Goal: Information Seeking & Learning: Check status

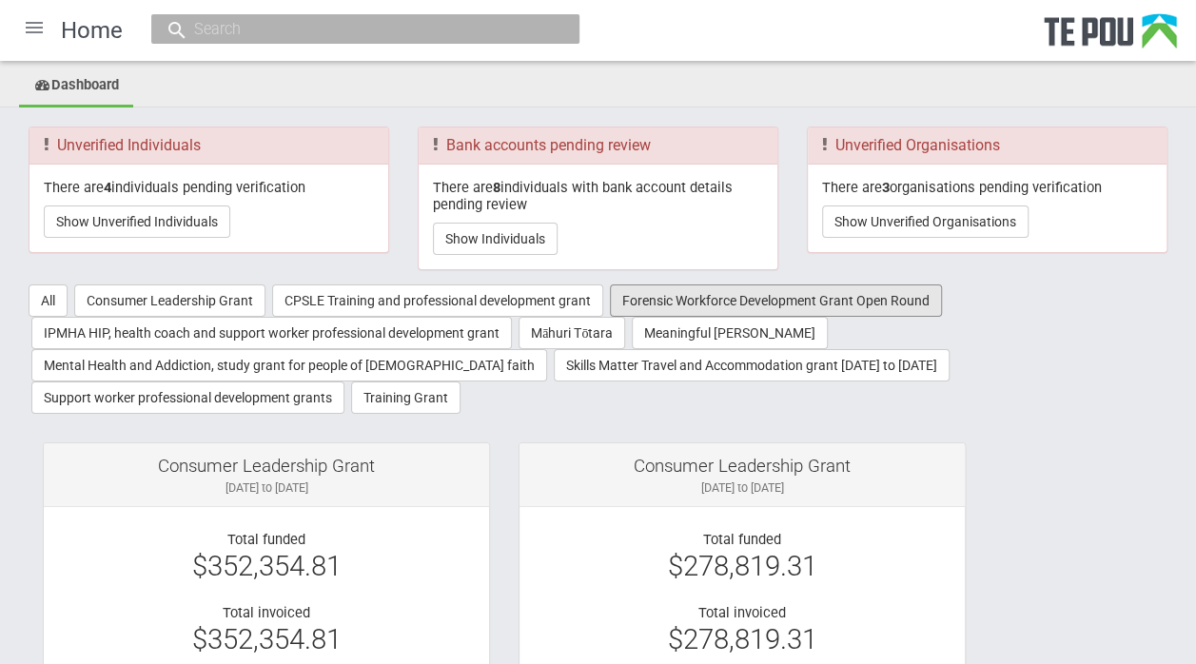
click at [683, 312] on button "Forensic Workforce Development Grant Open Round" at bounding box center [776, 301] width 332 height 32
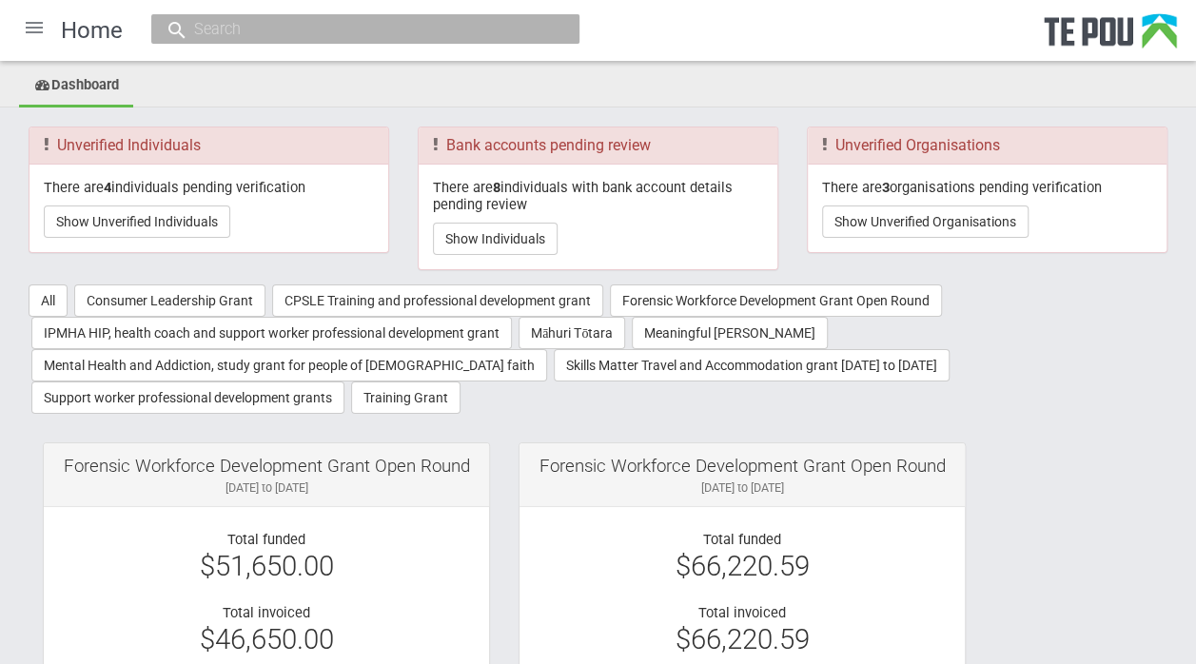
click at [402, 26] on input "text" at bounding box center [355, 29] width 335 height 20
click at [348, 29] on input "text" at bounding box center [355, 29] width 335 height 20
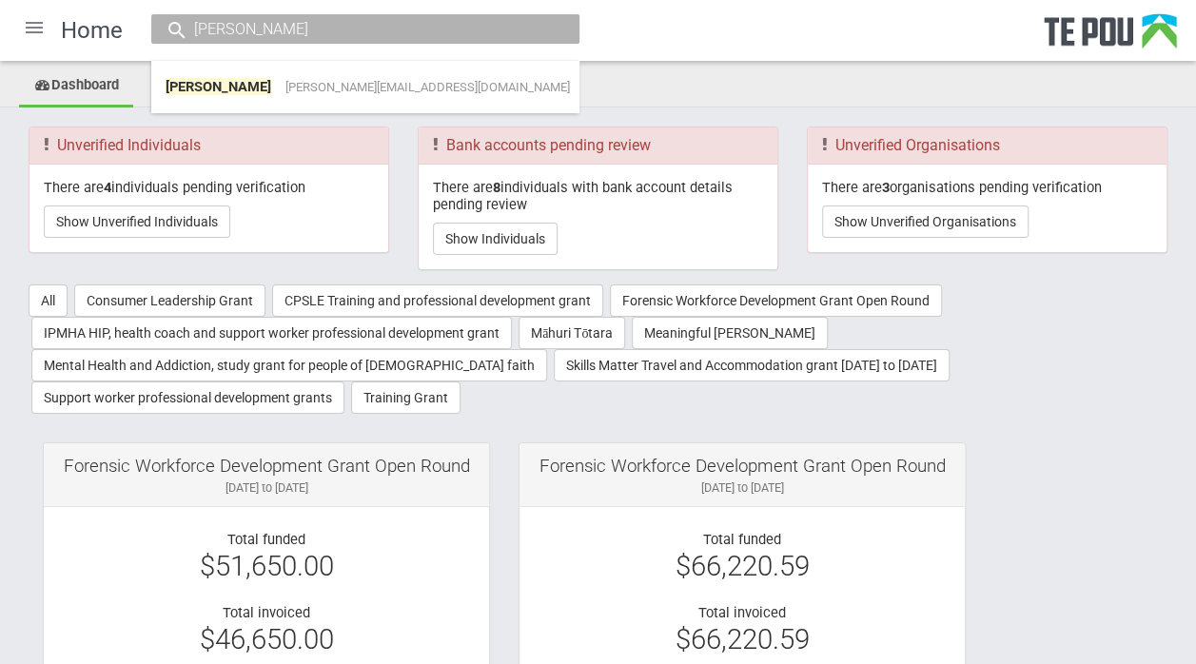
type input "michael curtis"
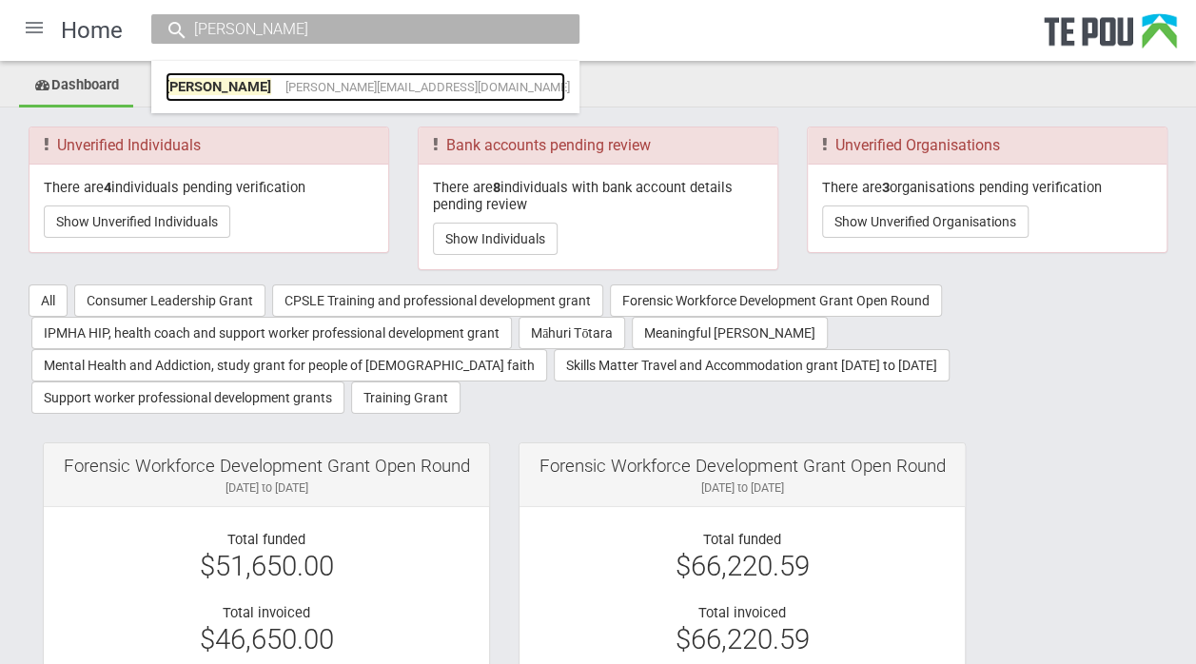
click at [343, 82] on span "michael.curtis2@waitematadhb.govt.nz" at bounding box center [427, 87] width 285 height 14
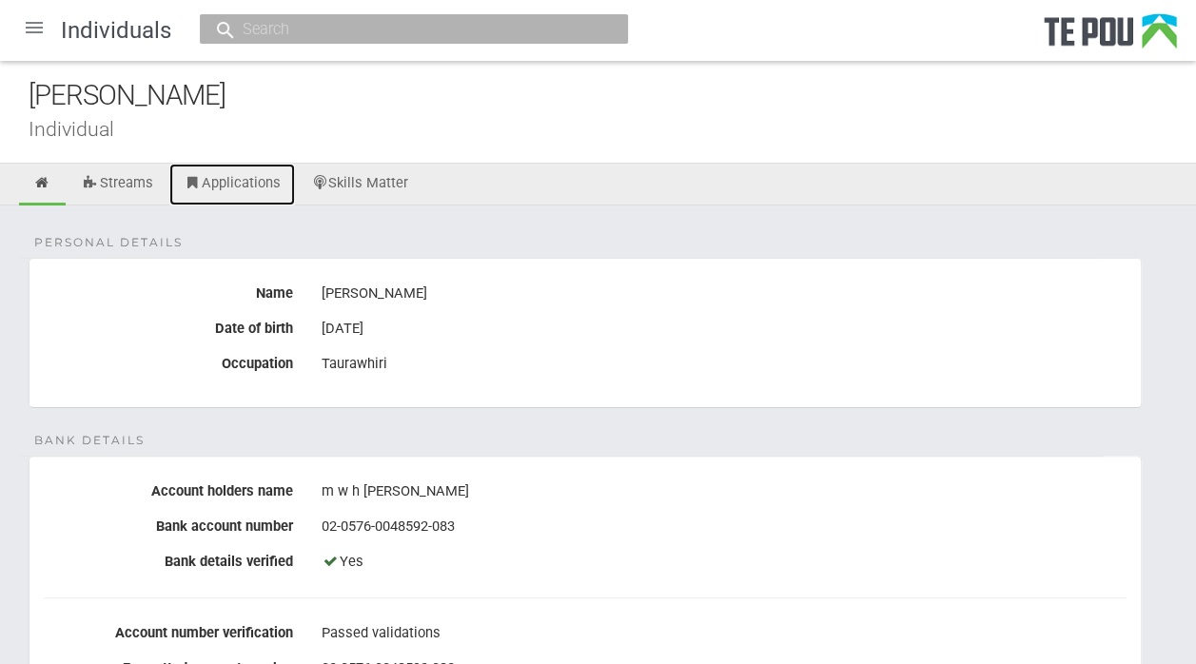
click at [226, 179] on link "Applications" at bounding box center [232, 185] width 126 height 42
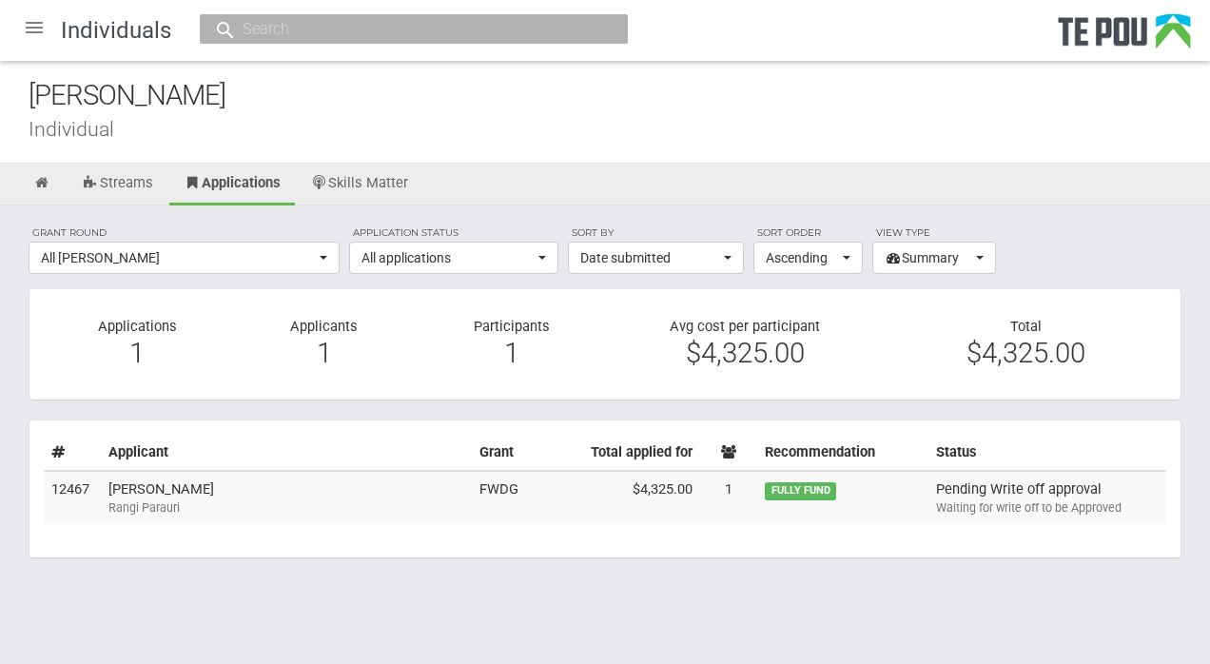
click at [171, 486] on td "Michael Curtis Rangi Parauri" at bounding box center [286, 497] width 371 height 53
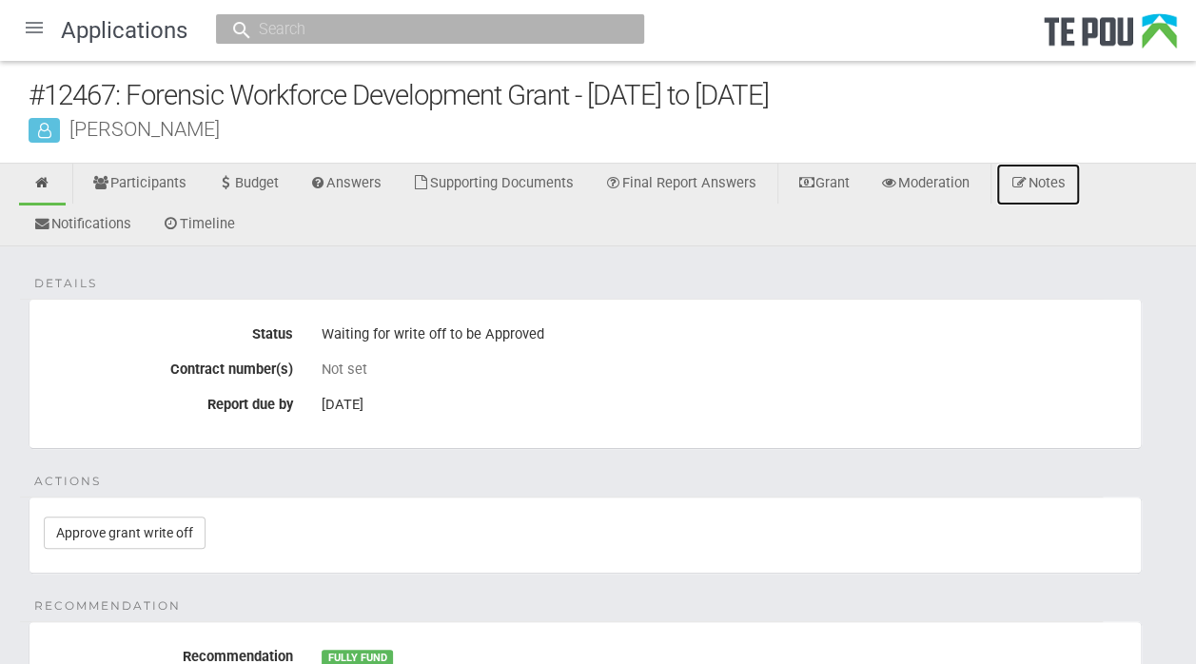
click at [1047, 185] on link "Notes" at bounding box center [1038, 185] width 84 height 42
click at [447, 29] on input "text" at bounding box center [420, 29] width 335 height 20
click at [441, 28] on input "text" at bounding box center [420, 29] width 335 height 20
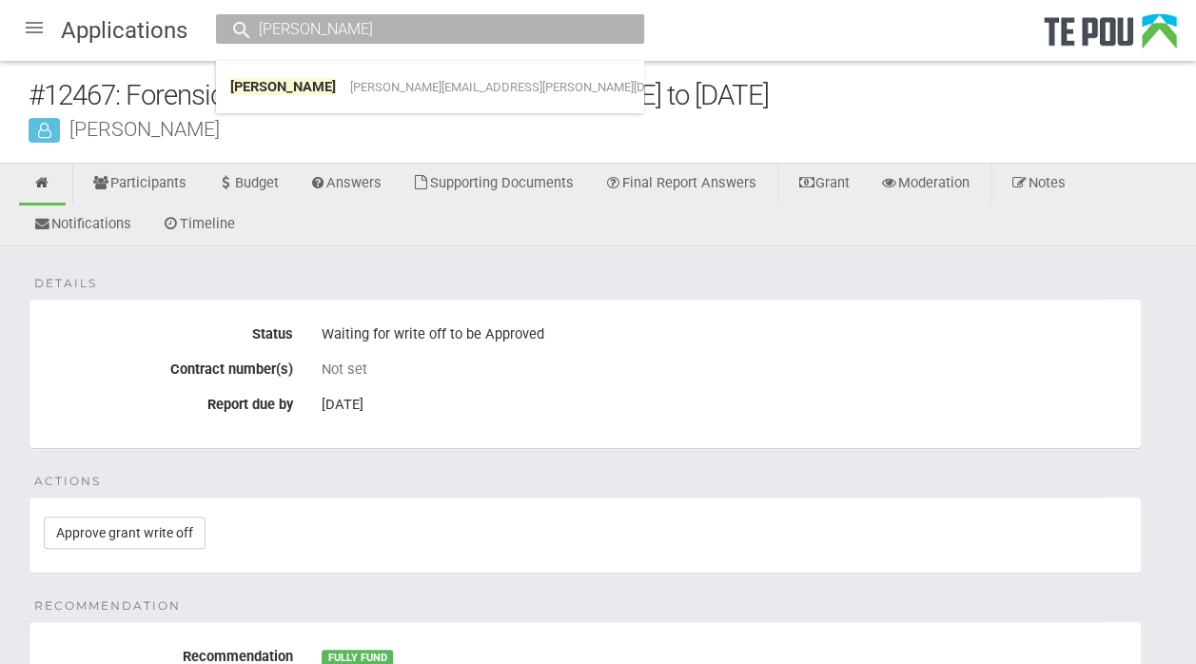
type input "[PERSON_NAME]"
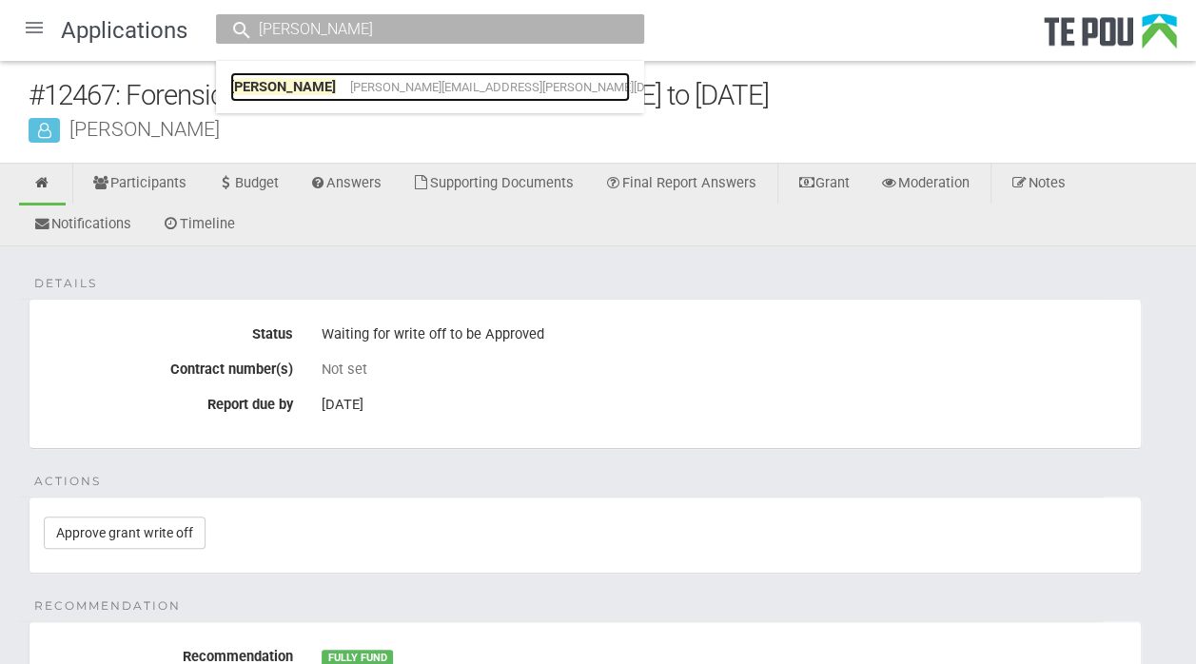
click at [440, 88] on span "[PERSON_NAME][EMAIL_ADDRESS][PERSON_NAME][DOMAIN_NAME]" at bounding box center [538, 87] width 376 height 14
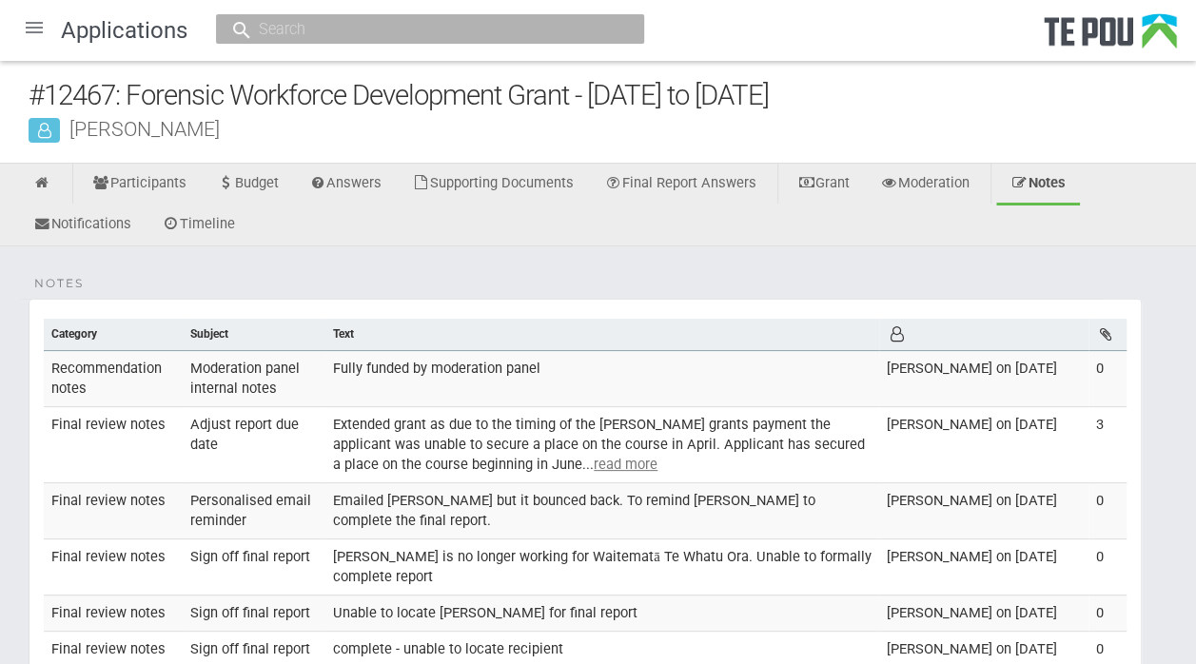
click at [251, 24] on span at bounding box center [241, 30] width 23 height 23
click at [274, 31] on input "text" at bounding box center [420, 29] width 335 height 20
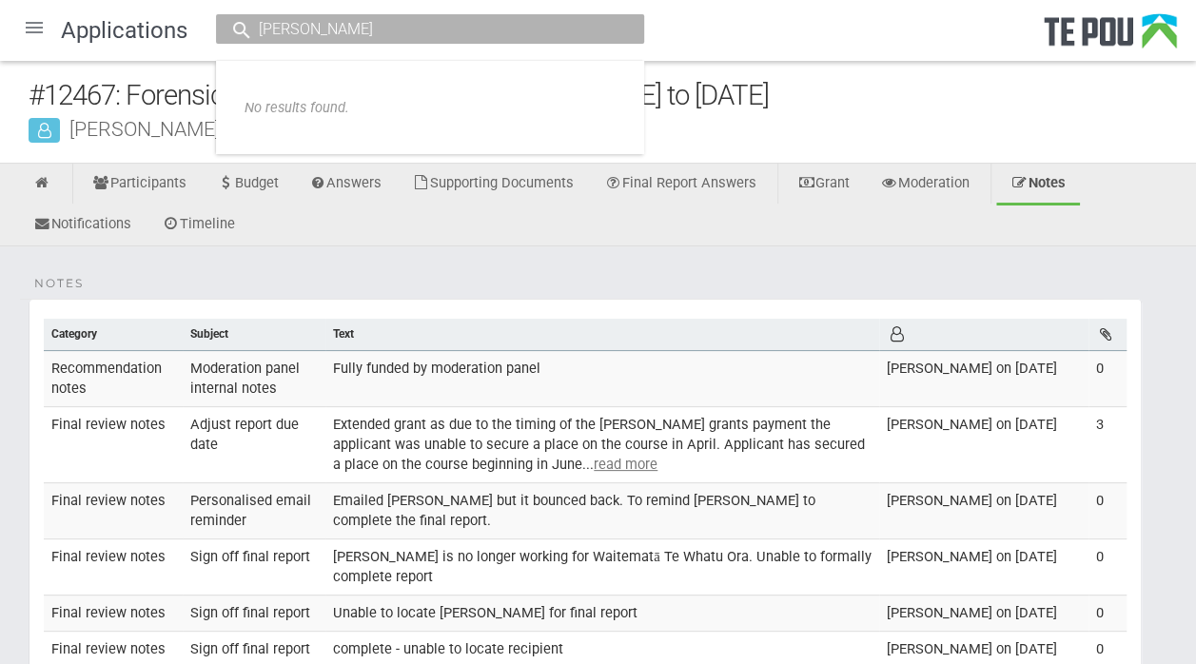
type input "darryl beattie"
click at [29, 27] on div at bounding box center [34, 28] width 46 height 46
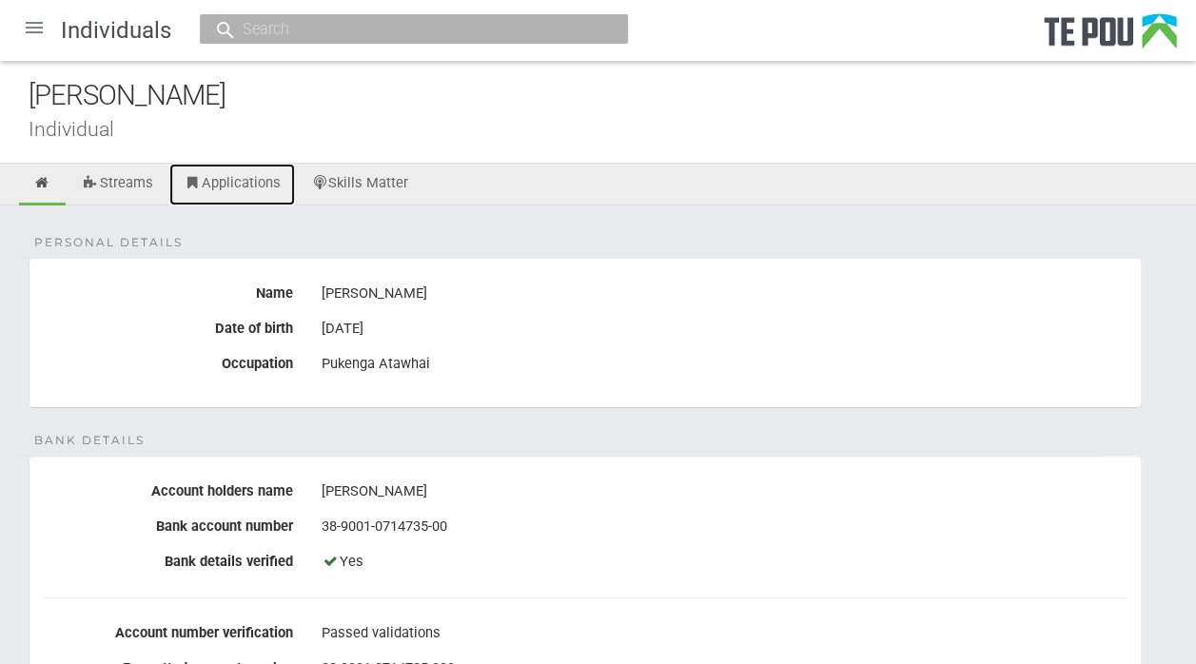
click at [227, 181] on link "Applications" at bounding box center [232, 185] width 126 height 42
click at [253, 27] on input "text" at bounding box center [404, 29] width 335 height 20
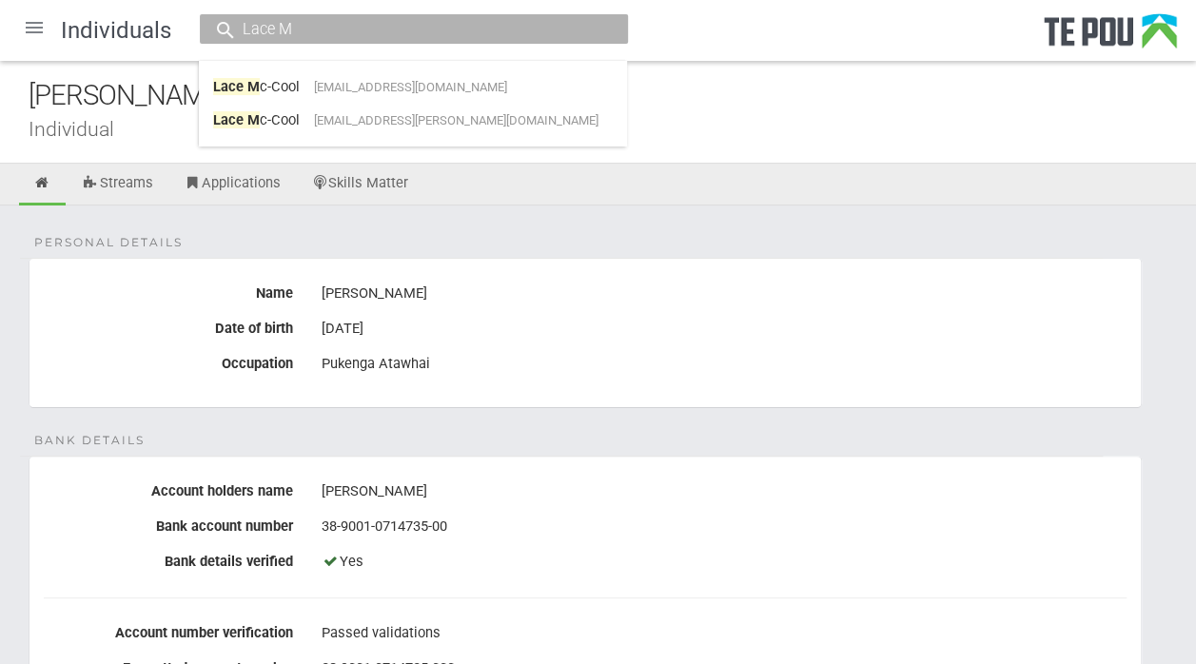
type input "Lace M"
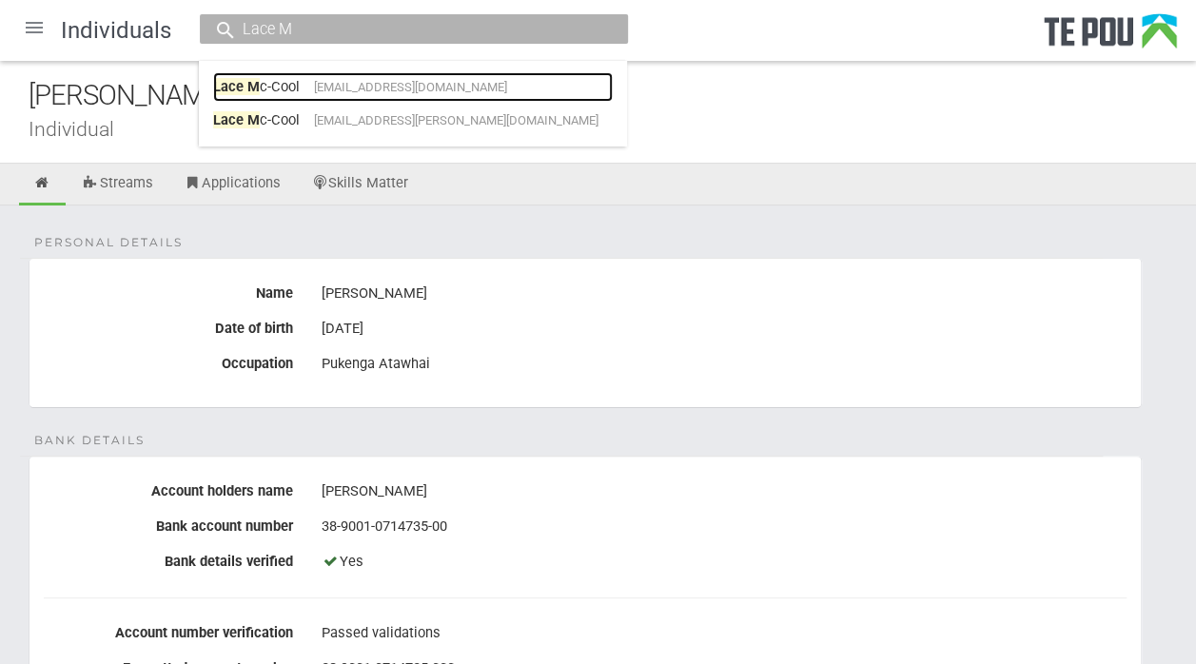
click at [254, 92] on span "Lace M" at bounding box center [236, 86] width 47 height 17
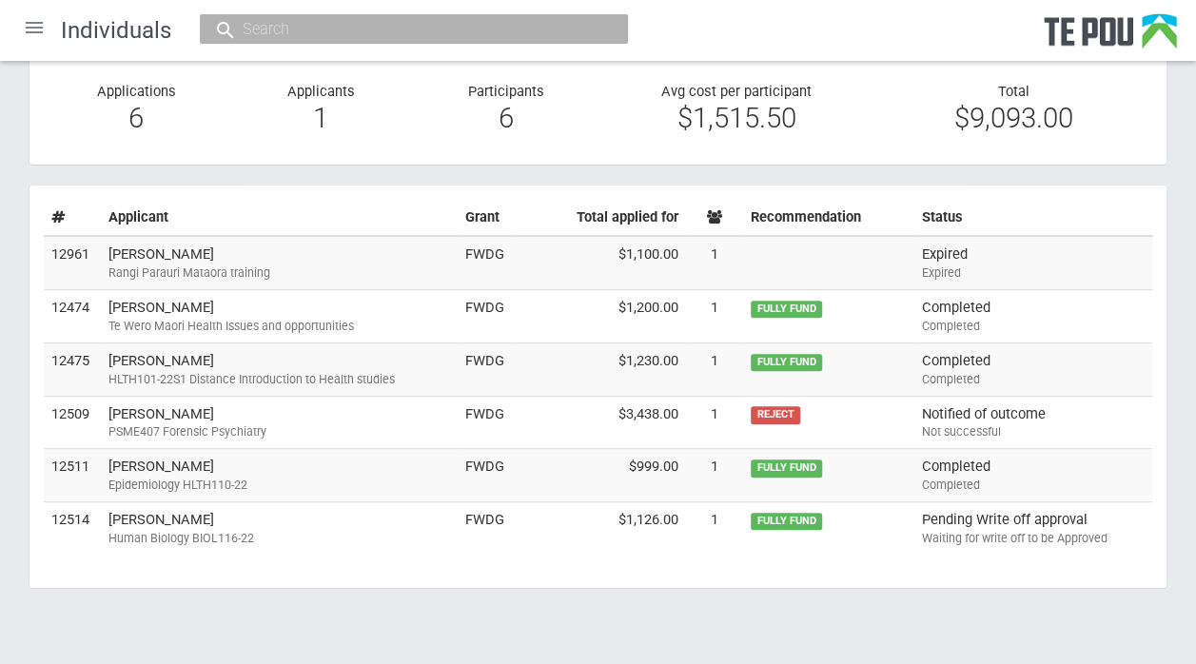
scroll to position [239, 0]
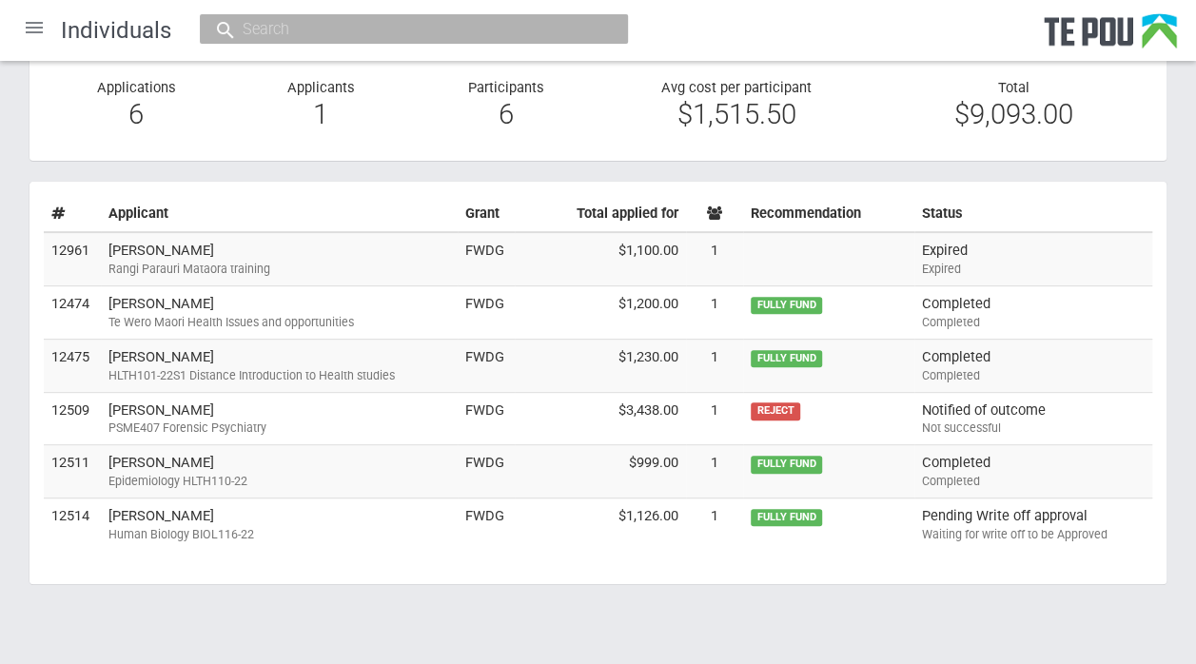
click at [151, 514] on td "daryl Beattie Human Biology BIOL116-22" at bounding box center [279, 525] width 357 height 52
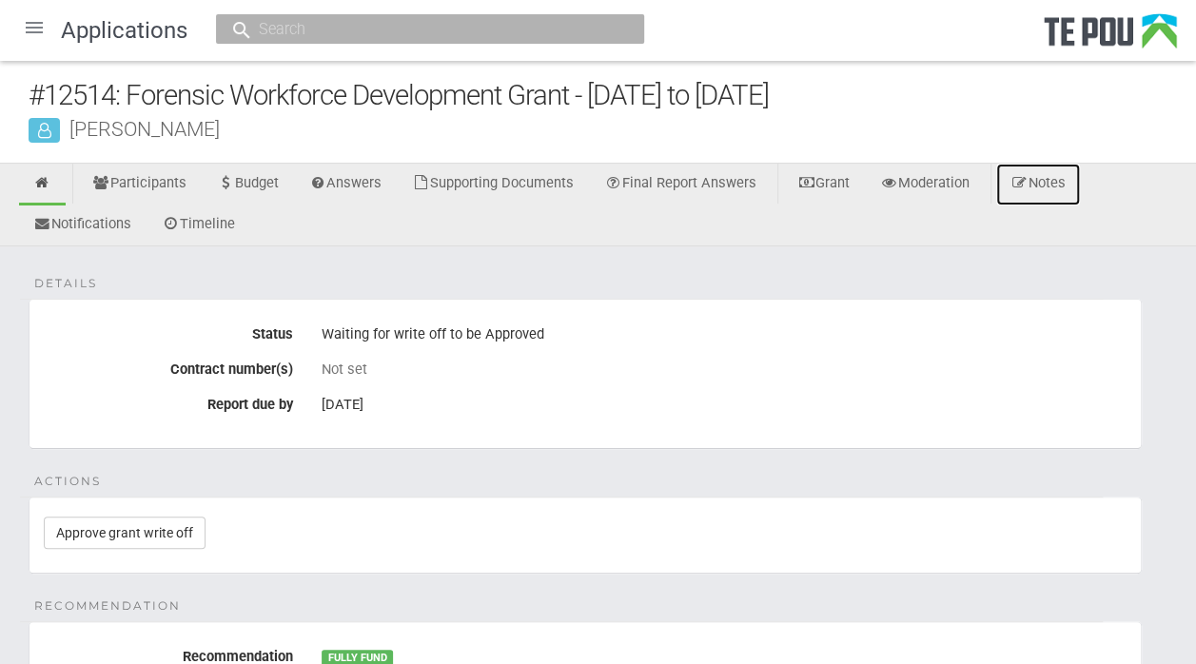
click at [1071, 185] on link "Notes" at bounding box center [1038, 185] width 84 height 42
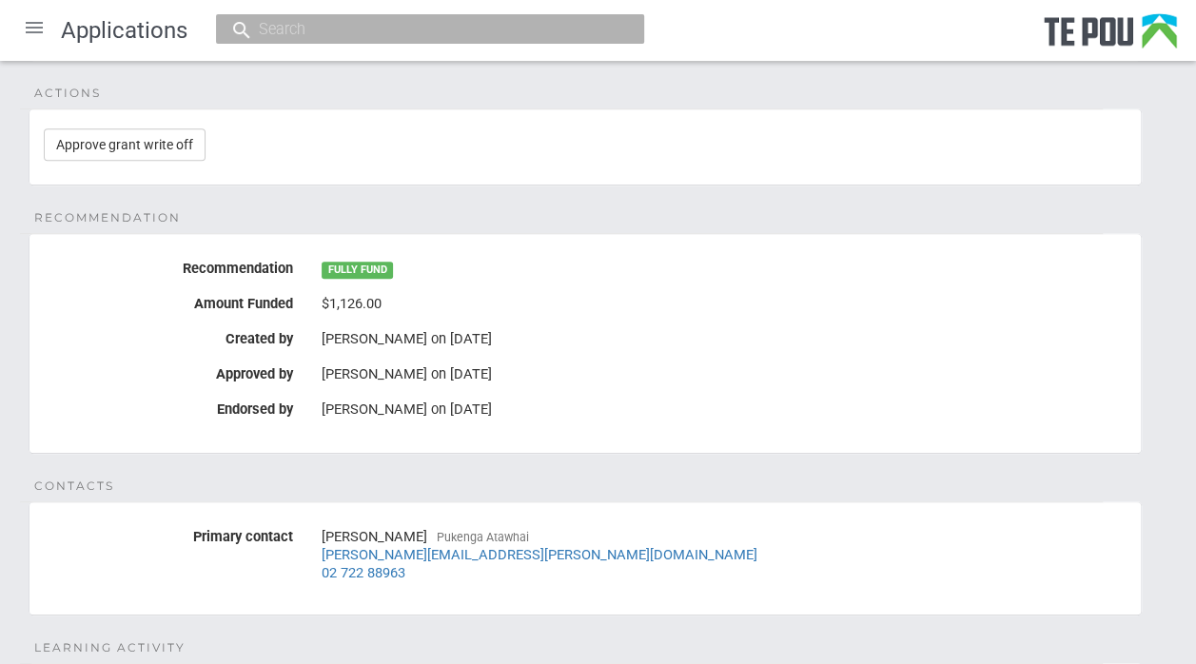
scroll to position [405, 0]
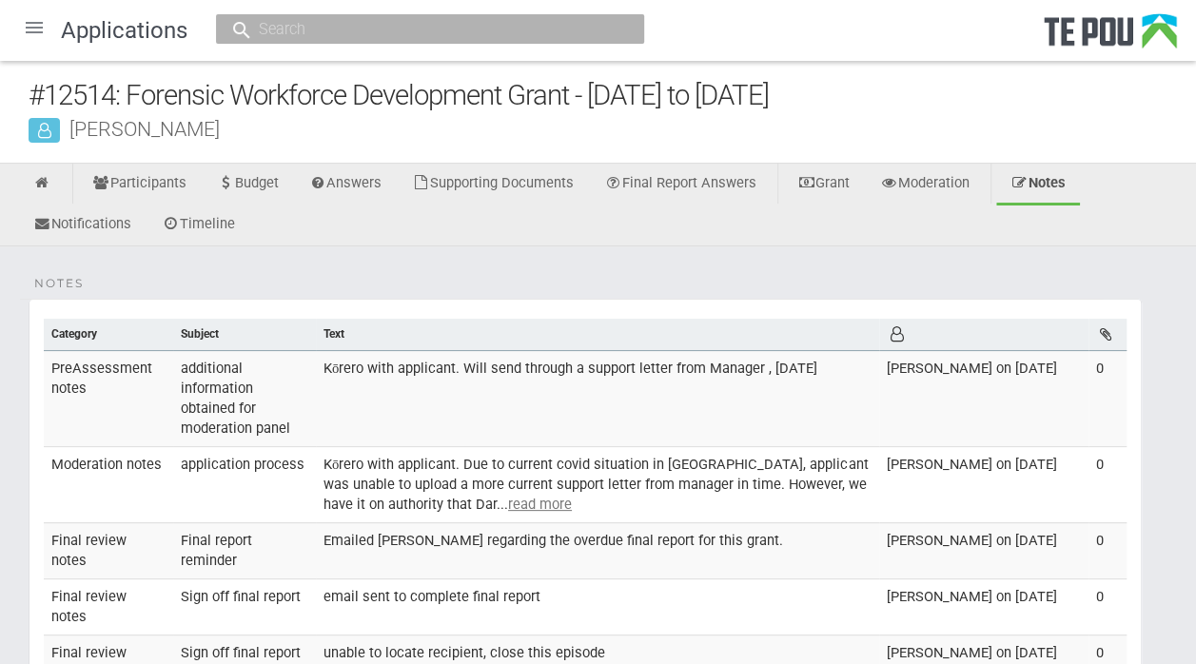
click at [30, 26] on div at bounding box center [34, 28] width 46 height 46
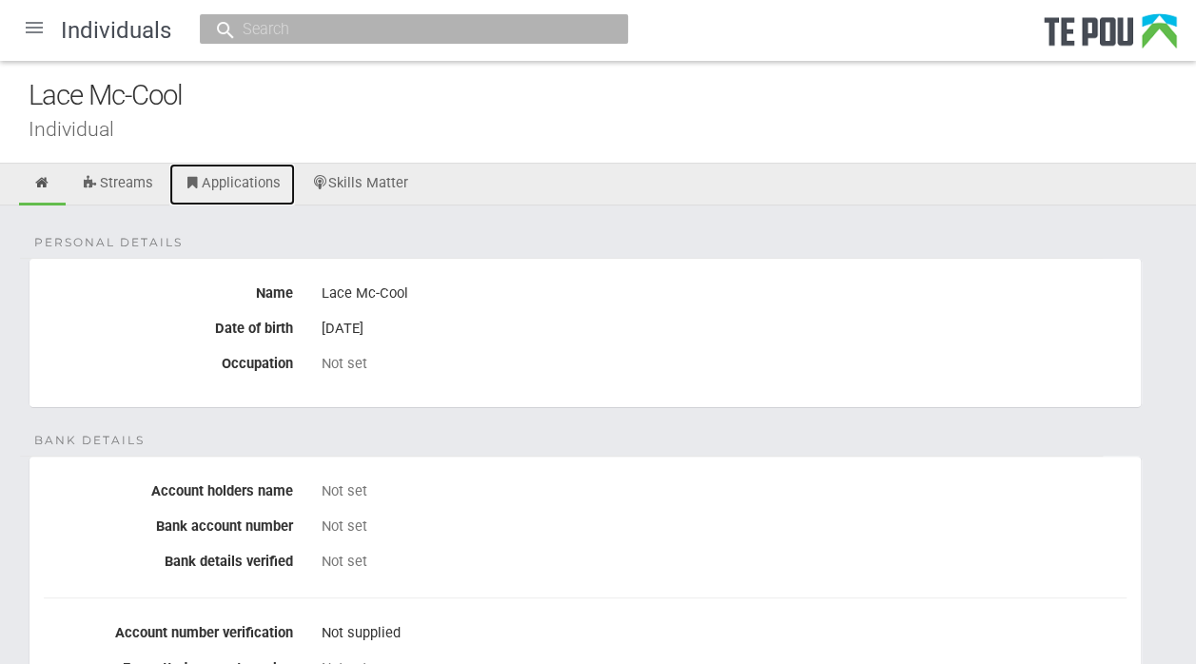
click at [253, 179] on link "Applications" at bounding box center [232, 185] width 126 height 42
click at [269, 29] on input "text" at bounding box center [404, 29] width 335 height 20
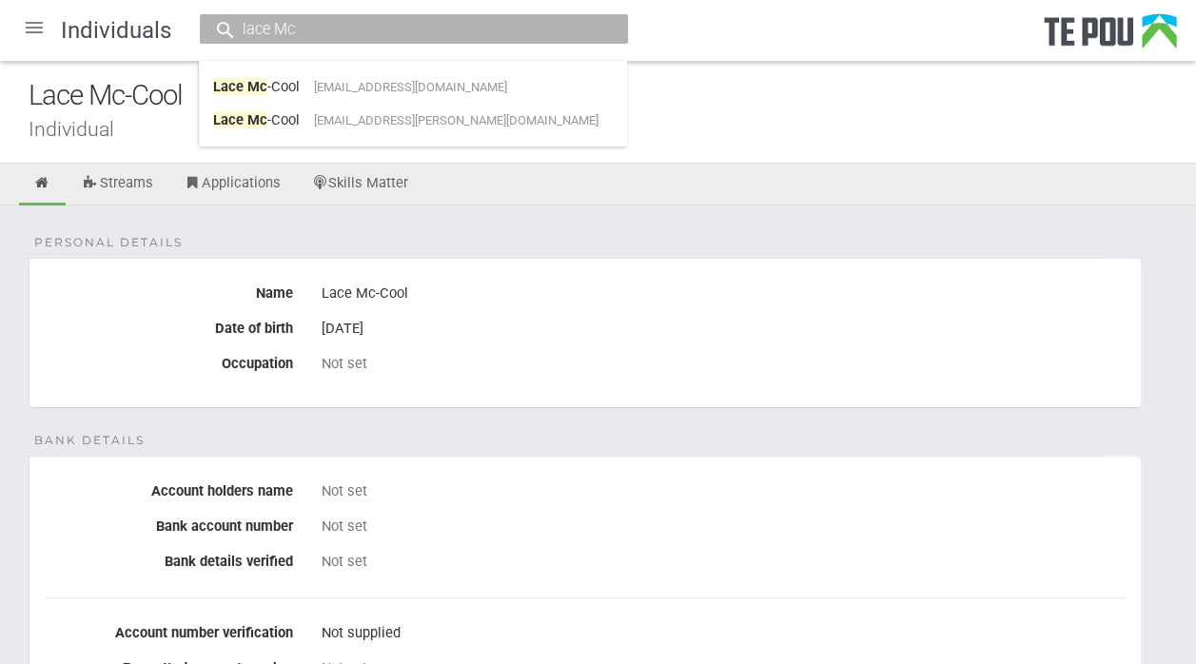
type input "lace Mc"
click at [357, 113] on span "lace.mccool@salvationarmy.org.nz" at bounding box center [456, 120] width 285 height 14
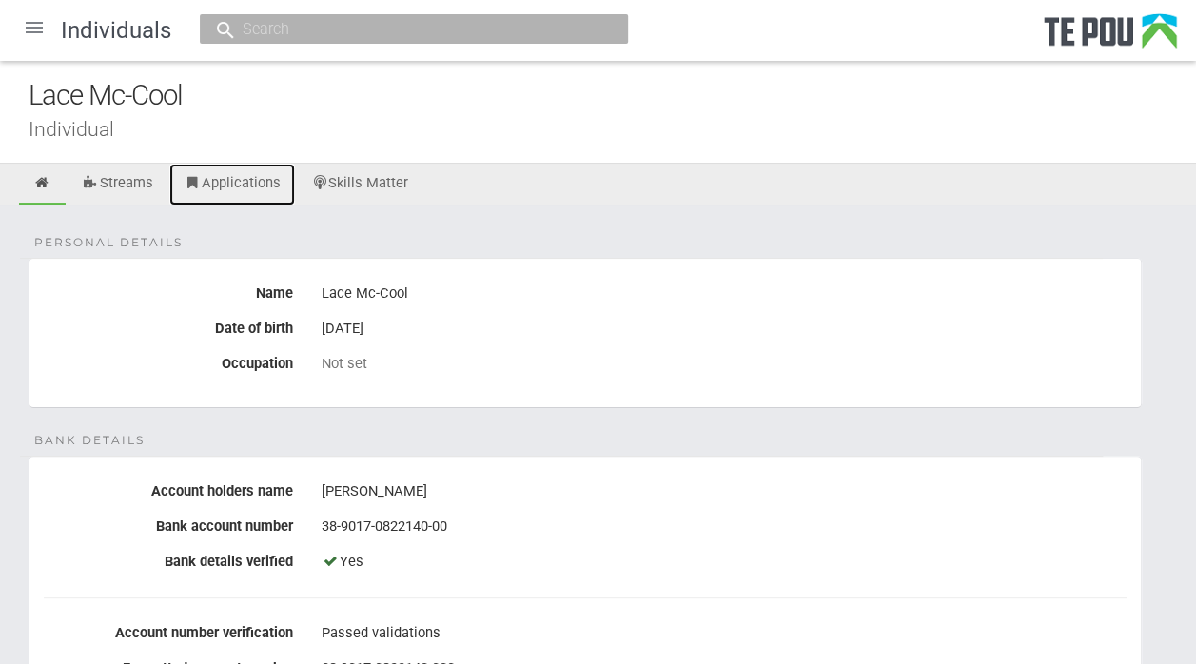
click at [235, 169] on link "Applications" at bounding box center [232, 185] width 126 height 42
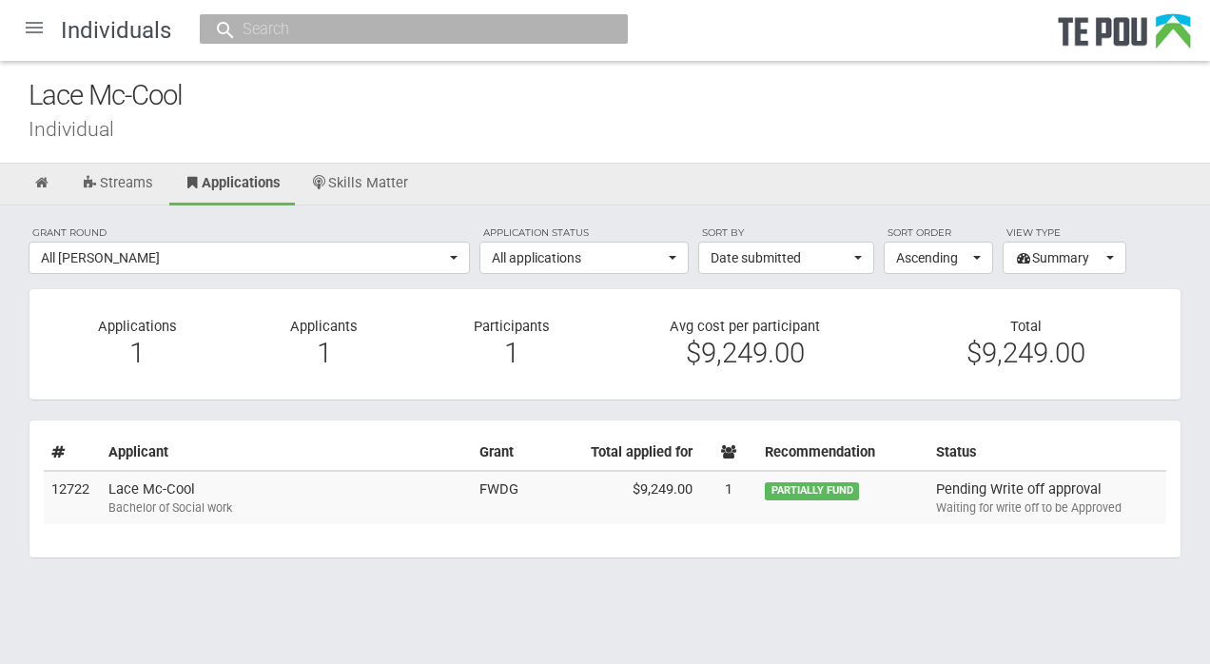
click at [158, 489] on td "Lace Mc-Cool Bachelor of Social work" at bounding box center [286, 497] width 371 height 53
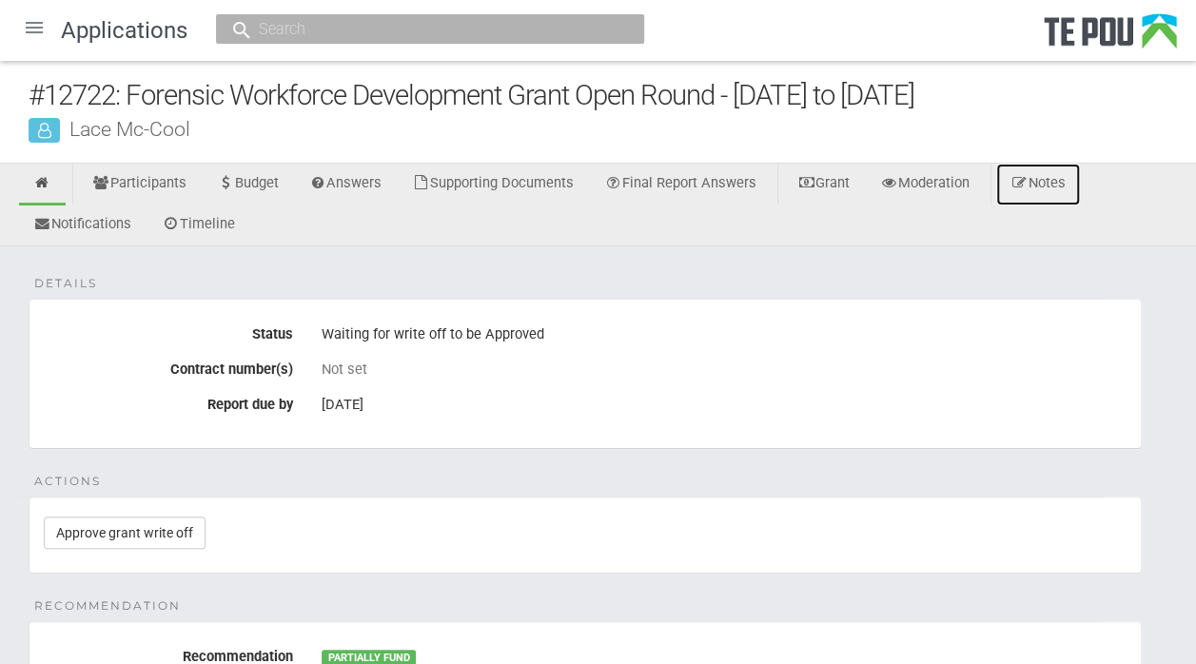
click at [1060, 190] on link "Notes" at bounding box center [1038, 185] width 84 height 42
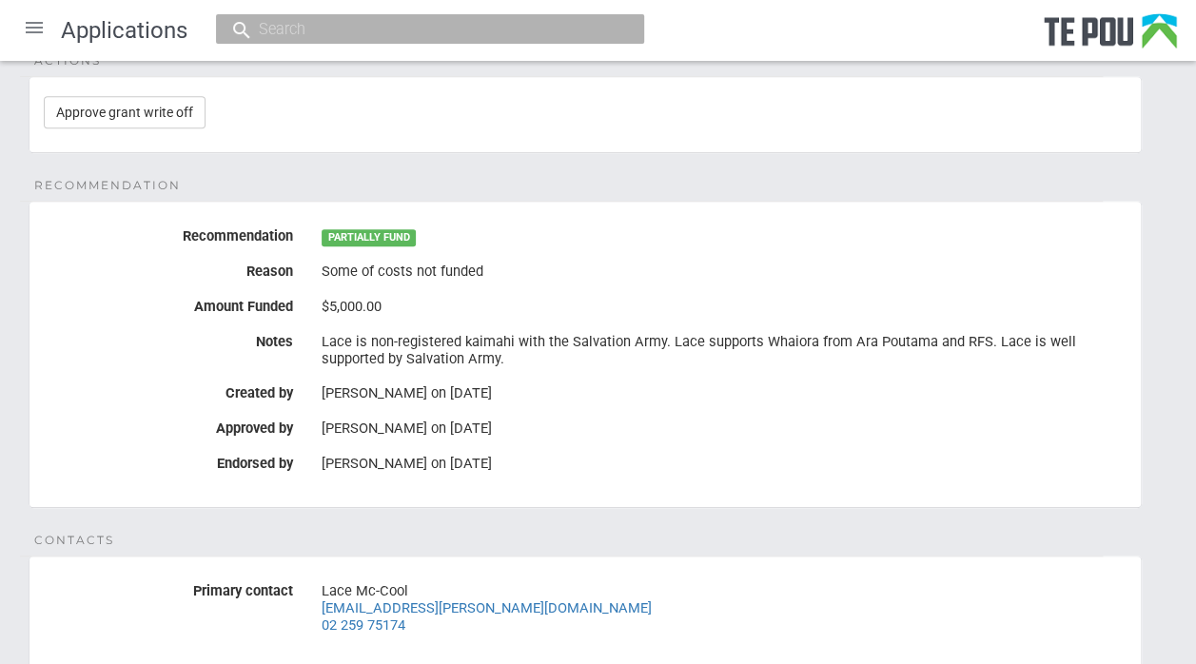
scroll to position [432, 0]
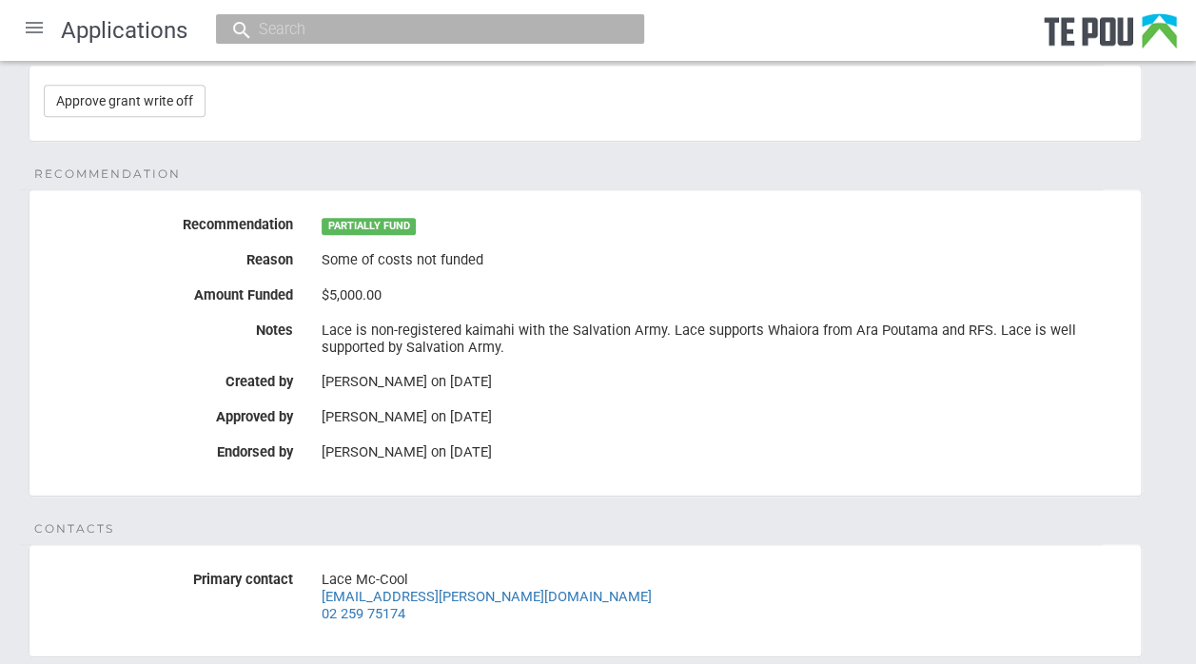
click at [267, 23] on input "text" at bounding box center [420, 29] width 335 height 20
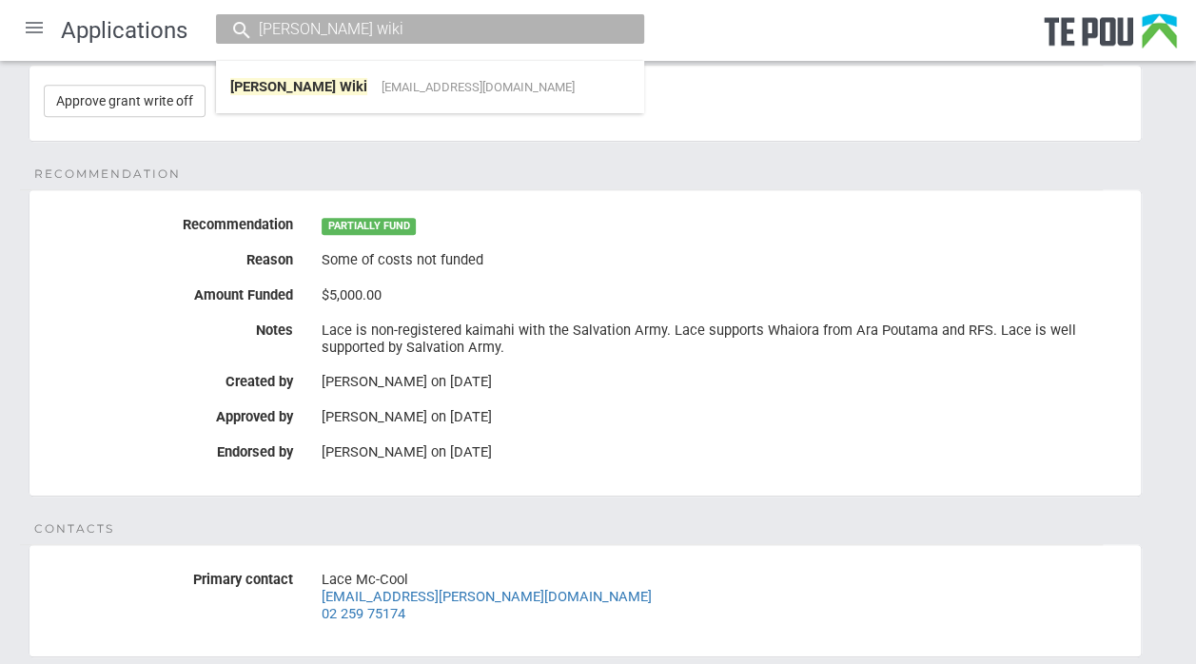
type input "Priscilla wiki"
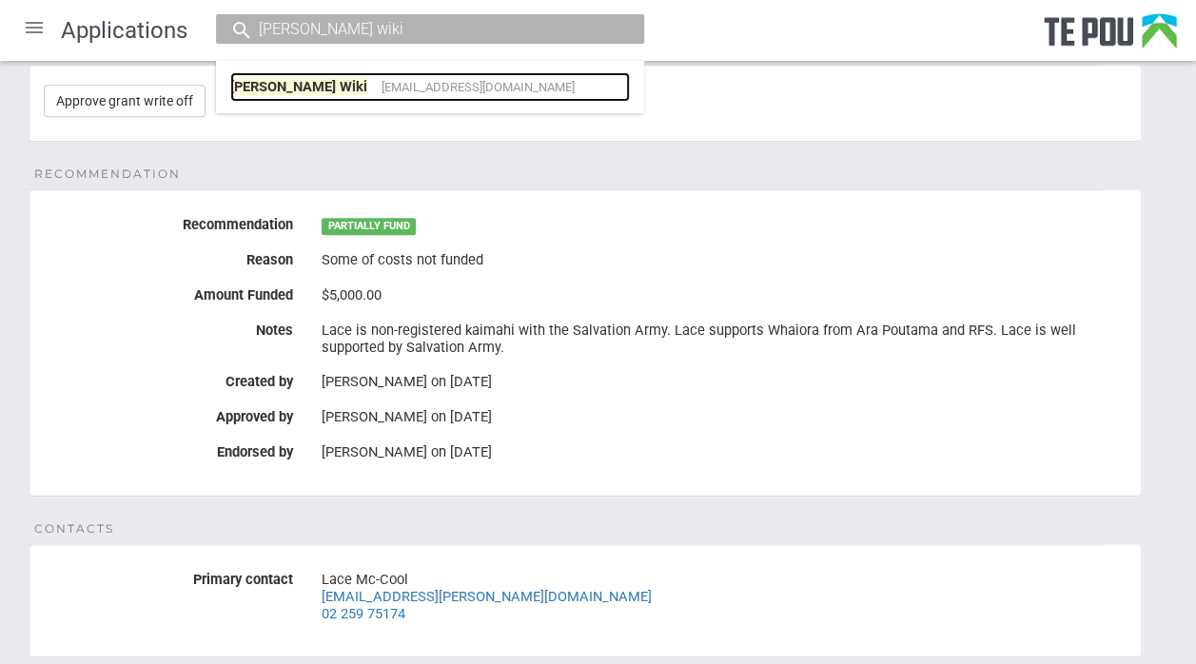
click at [285, 75] on link "Priscilla Wiki cilahez@hotmail.com" at bounding box center [430, 86] width 400 height 29
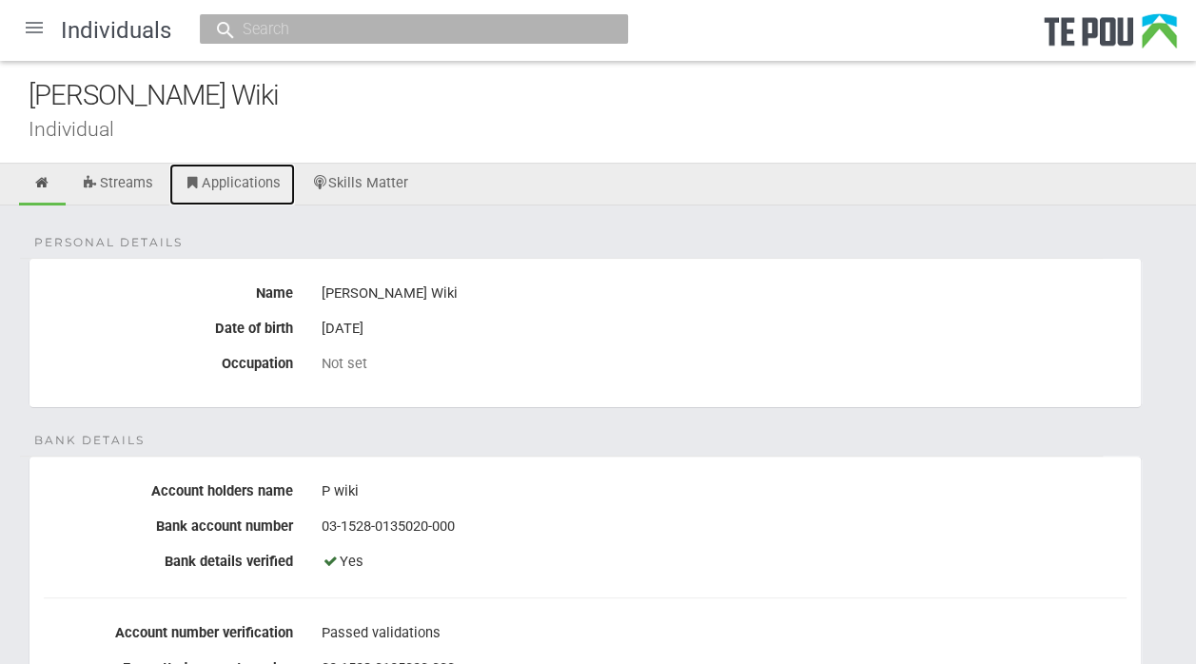
click at [240, 188] on link "Applications" at bounding box center [232, 185] width 126 height 42
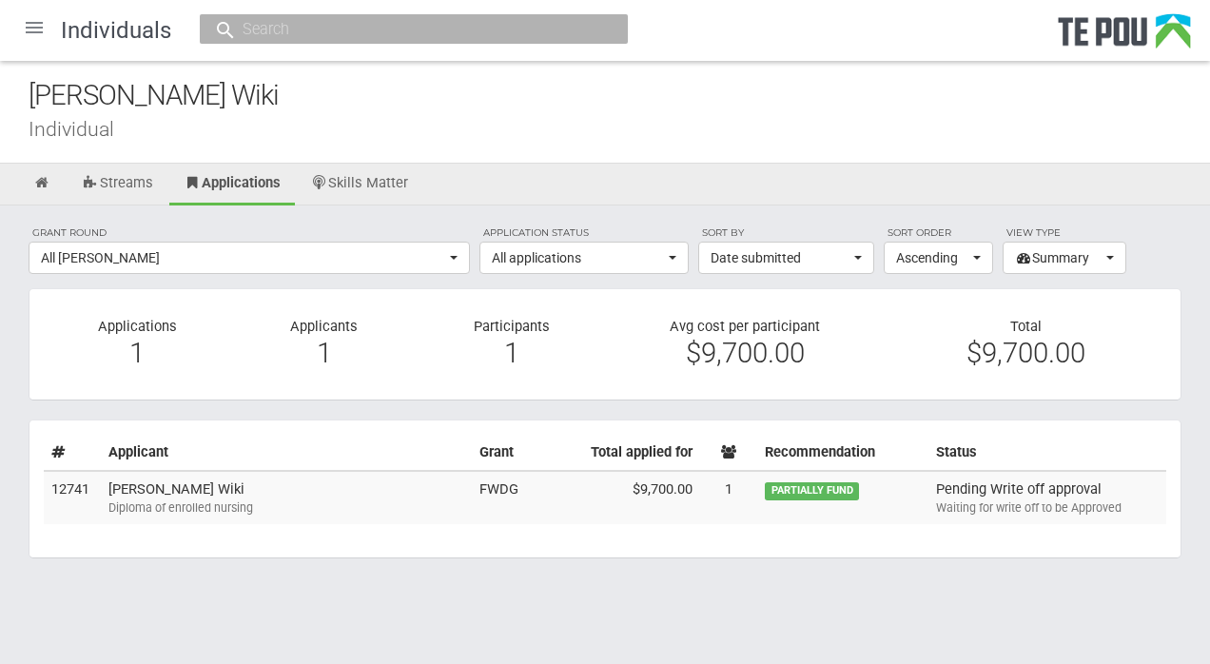
click at [167, 492] on td "Priscilla Wiki Diploma of enrolled nursing" at bounding box center [286, 497] width 371 height 53
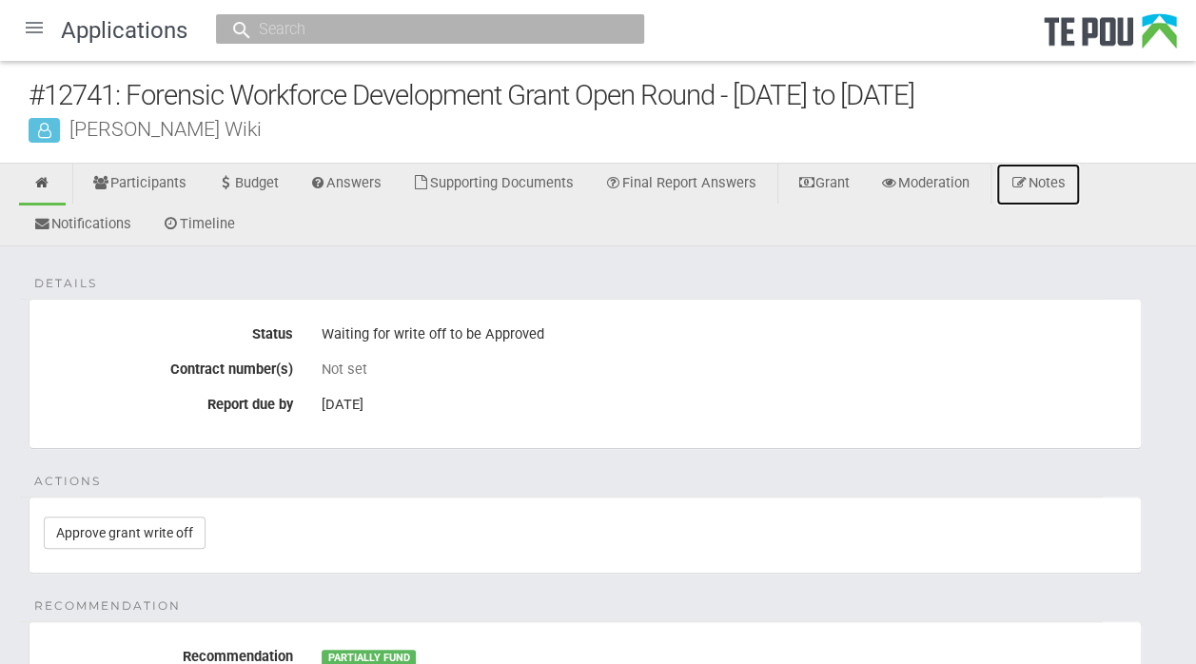
click at [1073, 189] on link "Notes" at bounding box center [1038, 185] width 84 height 42
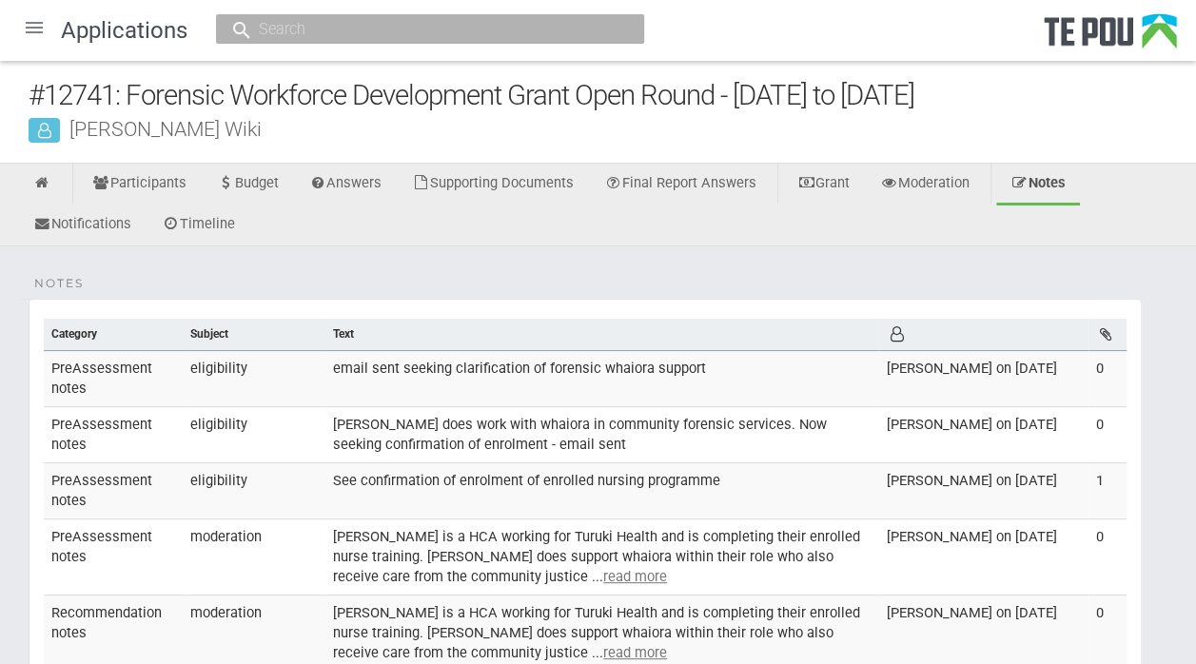
click at [263, 30] on input "text" at bounding box center [420, 29] width 335 height 20
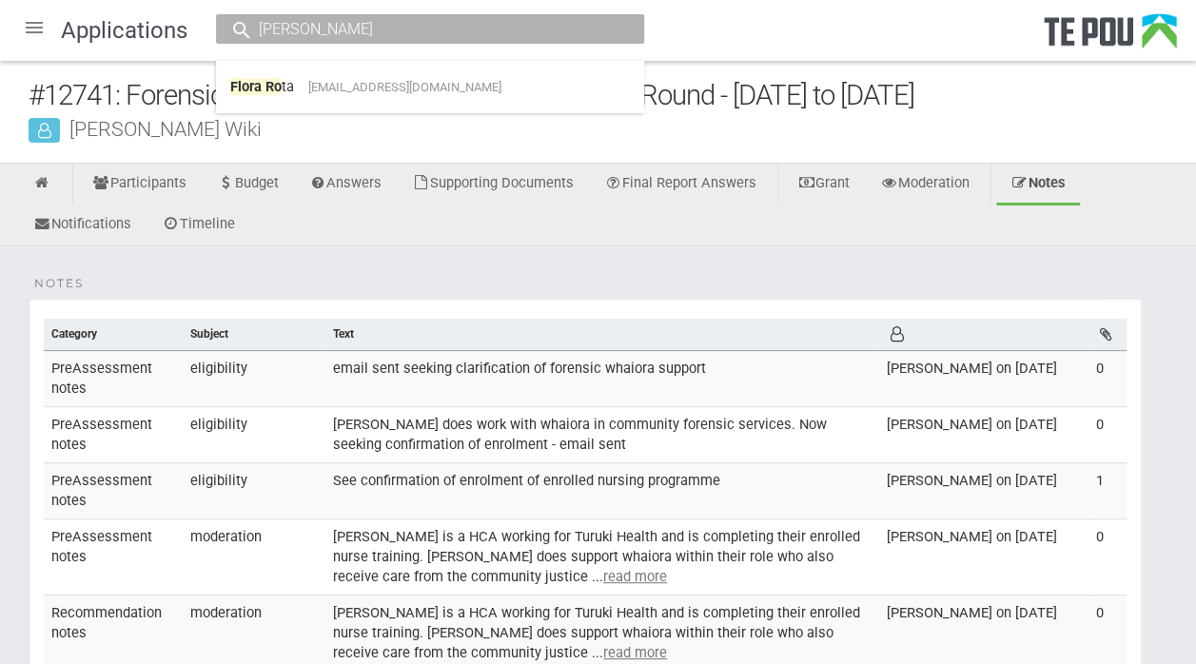
type input "flora rota"
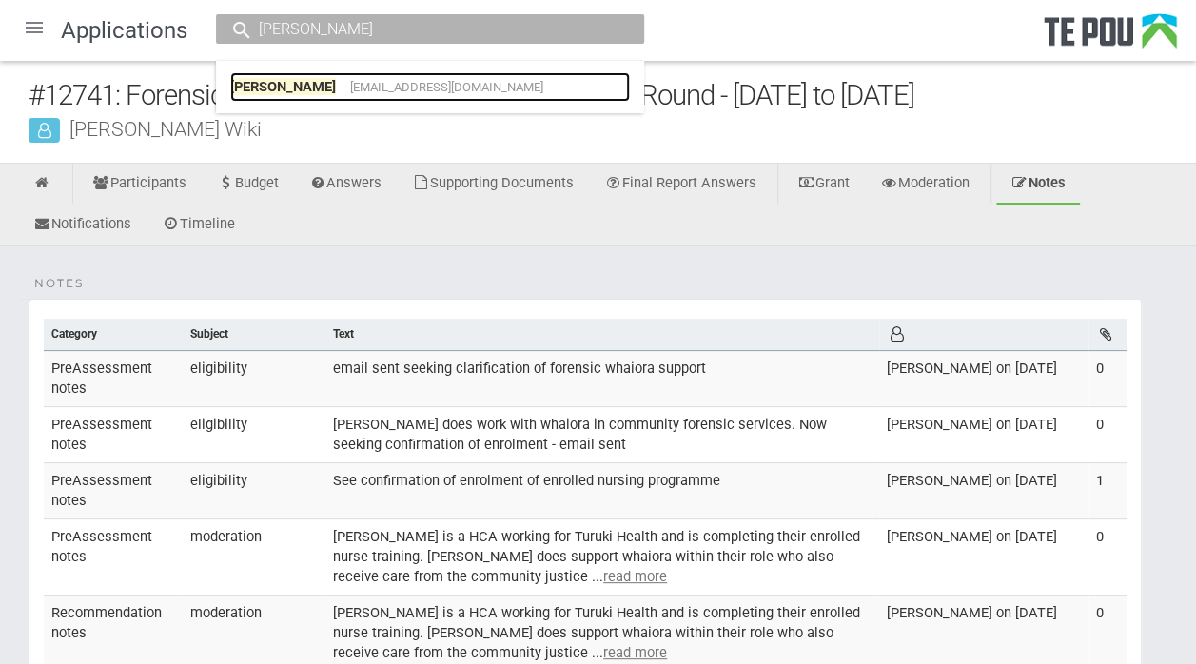
click at [305, 82] on link "Flora Rota flora.rota@mhaids.health.nz" at bounding box center [430, 86] width 400 height 29
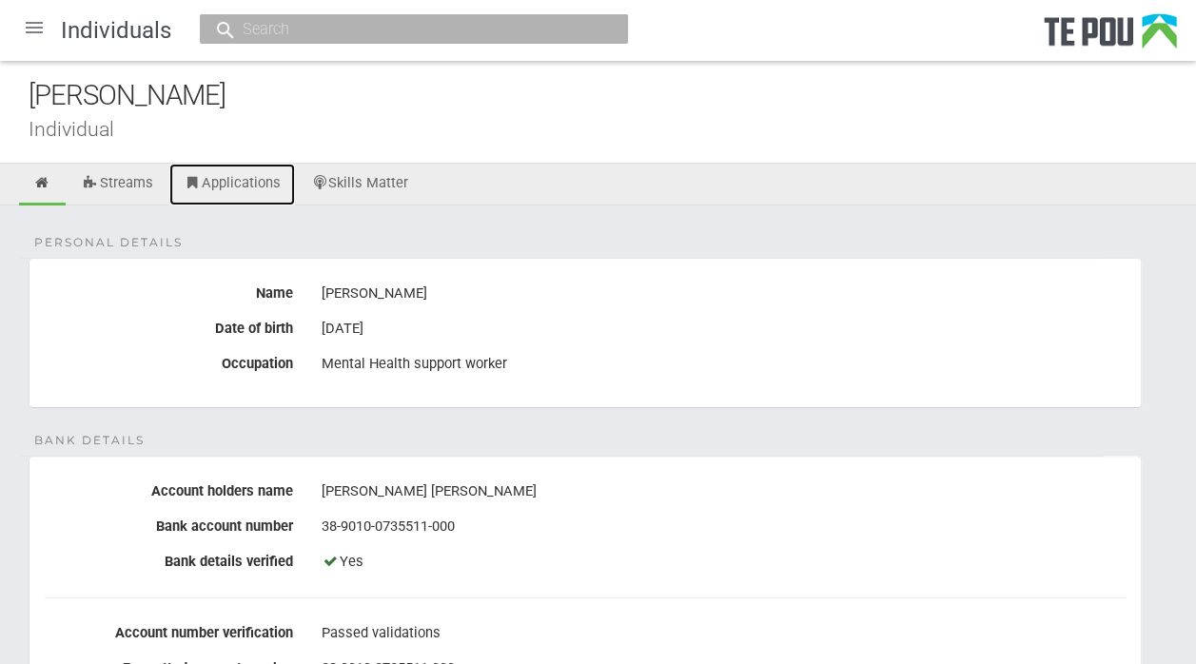
click at [225, 176] on link "Applications" at bounding box center [232, 185] width 126 height 42
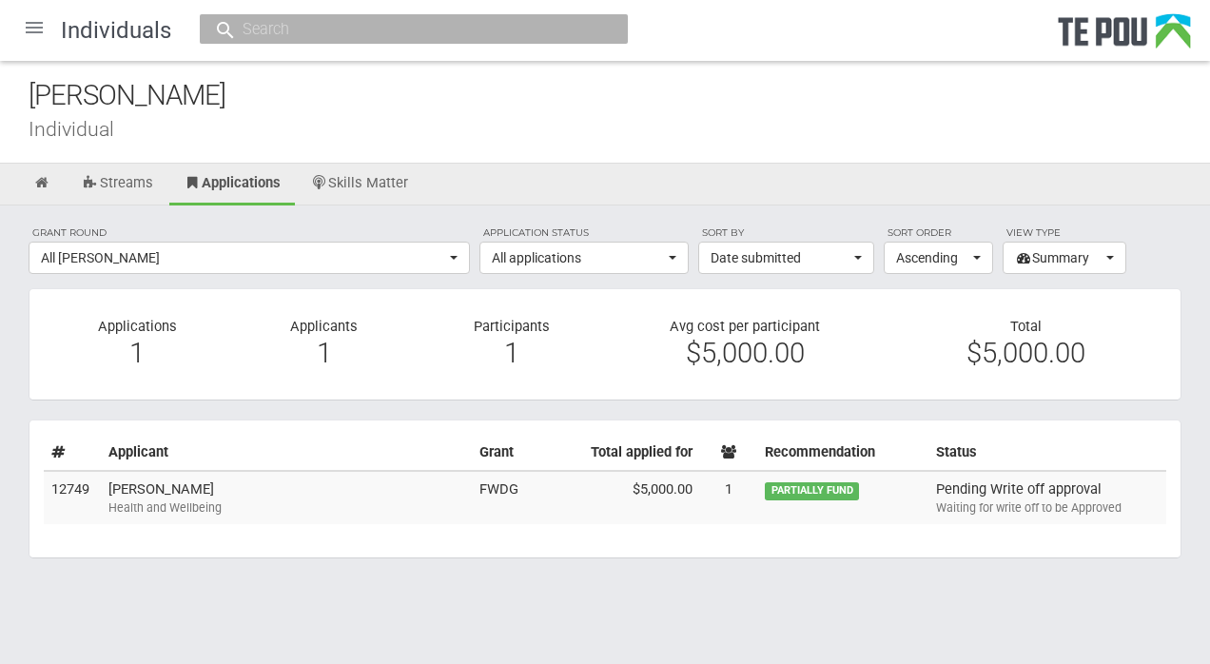
click at [164, 495] on td "[PERSON_NAME] Health and Wellbeing" at bounding box center [286, 497] width 371 height 53
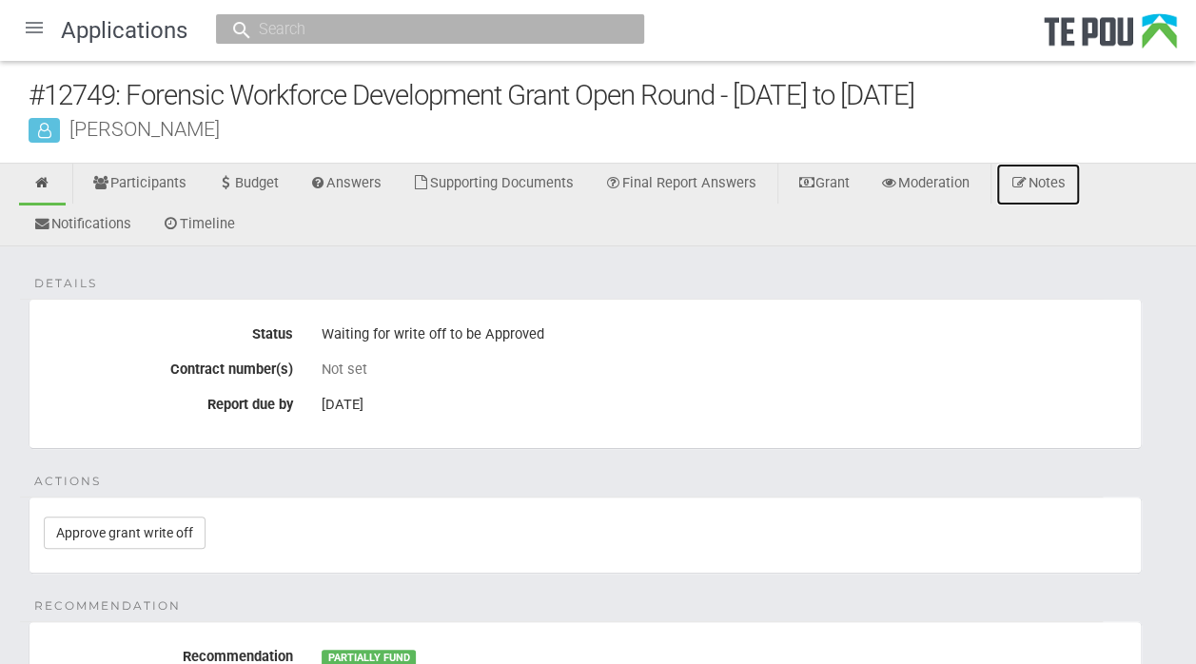
click at [1029, 188] on icon at bounding box center [1020, 183] width 18 height 14
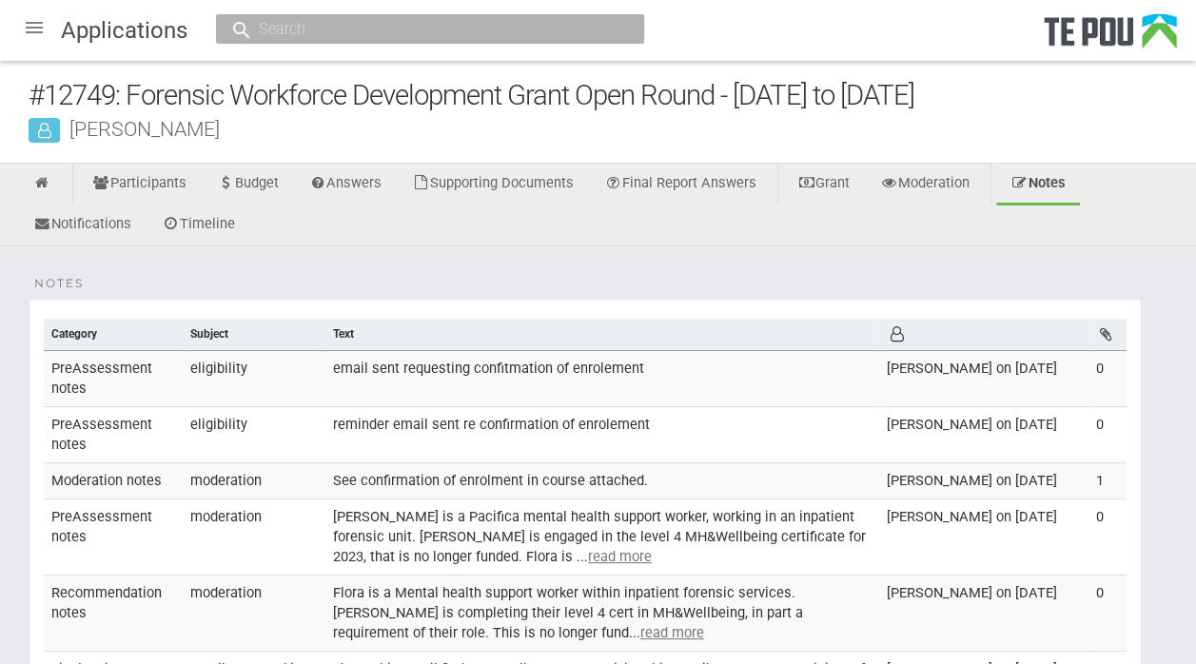
click at [32, 21] on div at bounding box center [34, 28] width 46 height 46
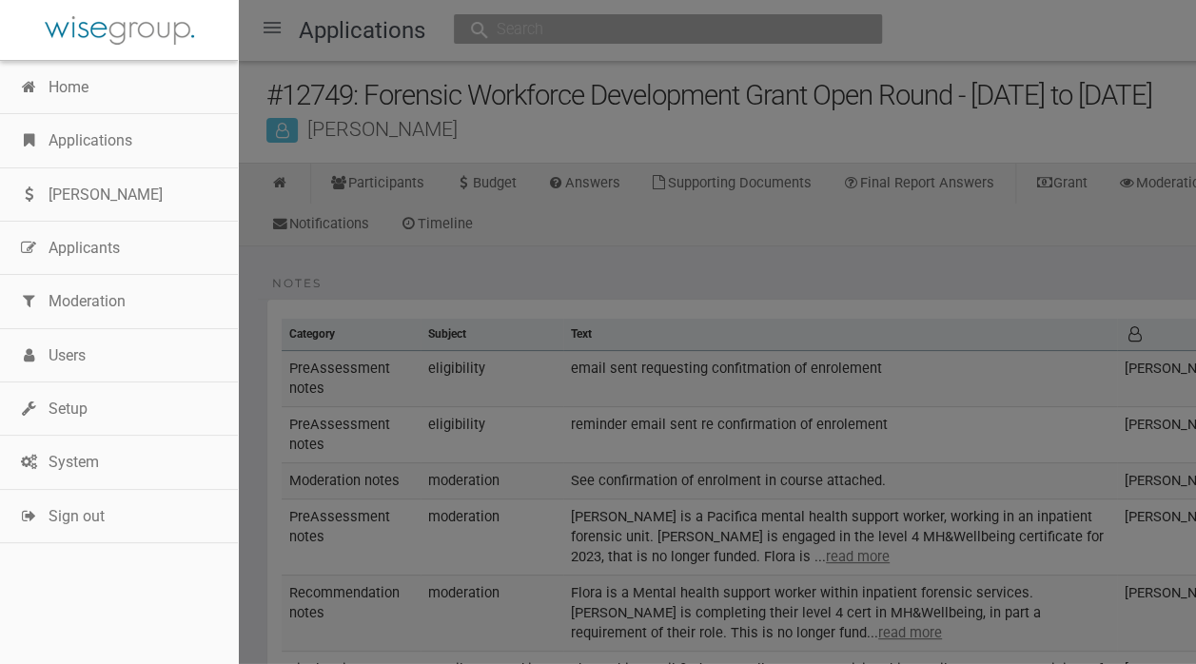
click at [105, 137] on link "Applications" at bounding box center [119, 140] width 238 height 53
click at [97, 145] on link "Applications" at bounding box center [119, 140] width 238 height 53
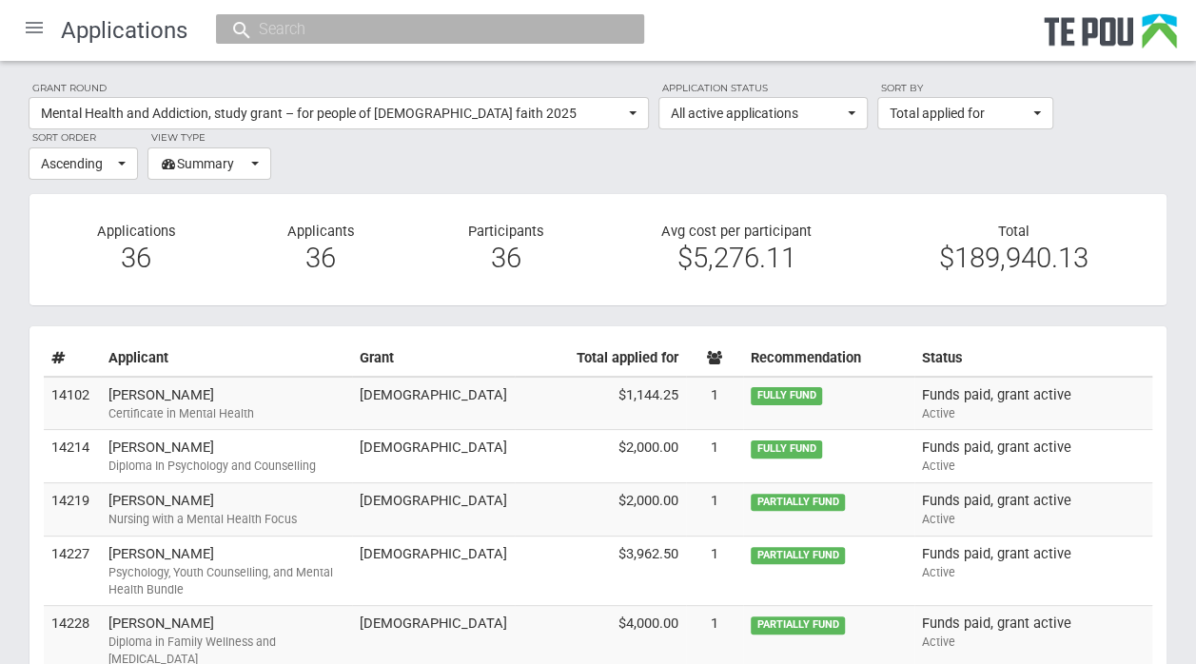
click at [373, 29] on input "text" at bounding box center [420, 29] width 335 height 20
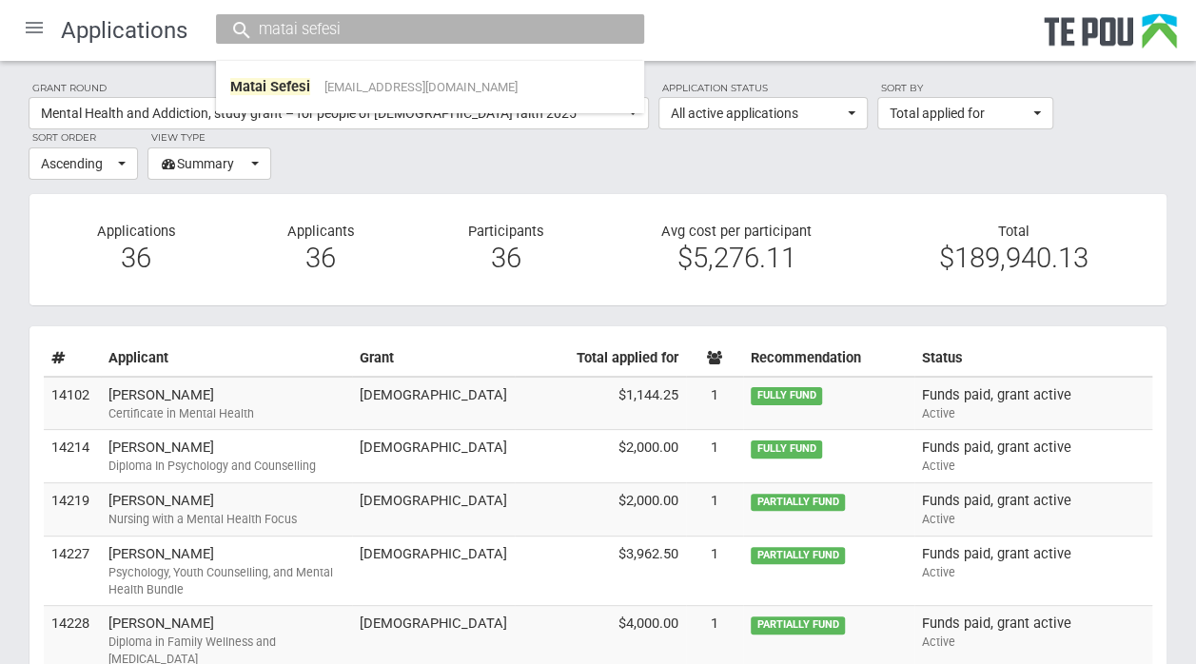
type input "matai sefesi"
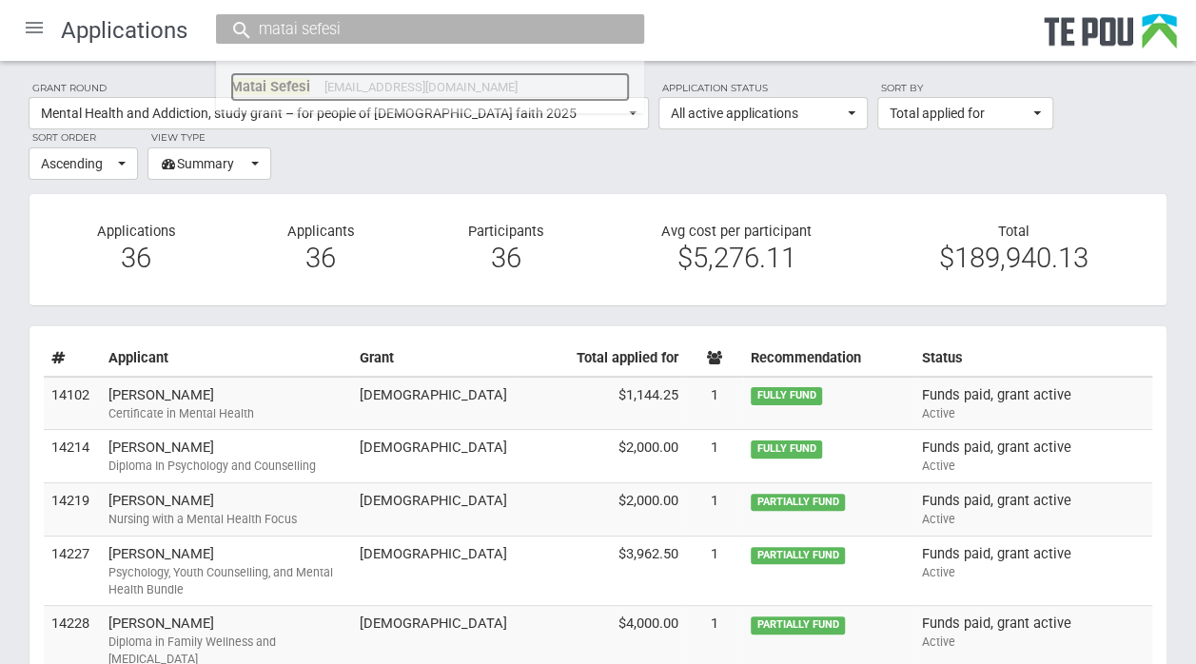
click at [369, 76] on link "Matai Sefesi tai_dollar@outlook.com" at bounding box center [430, 86] width 400 height 29
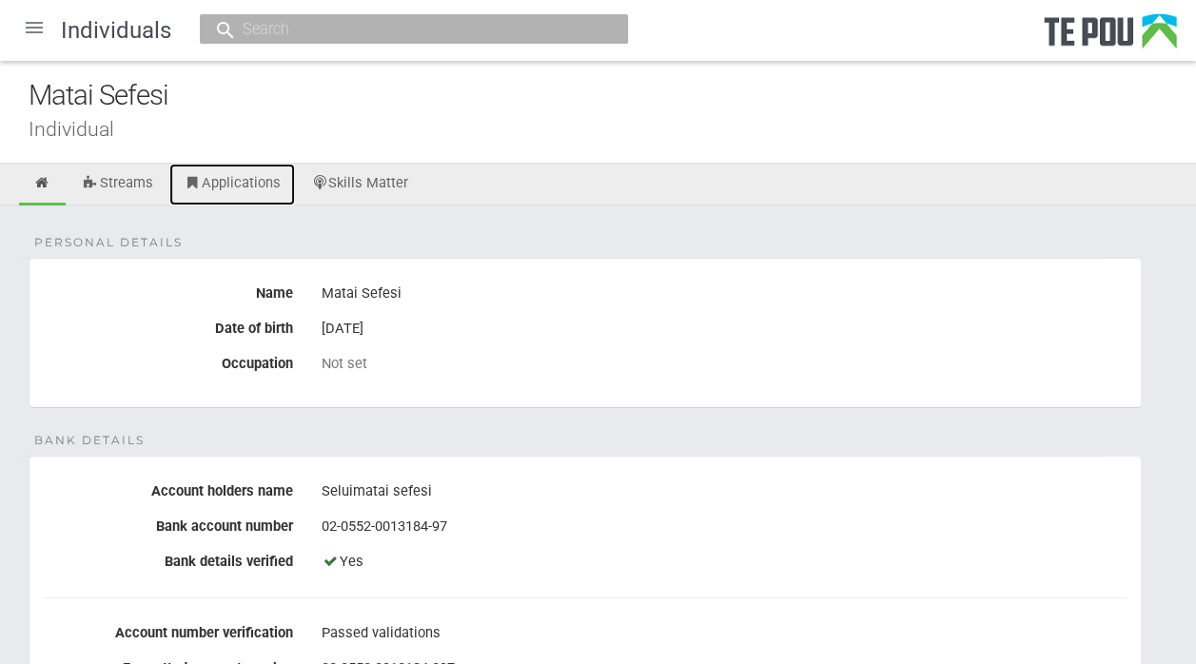
click at [214, 185] on link "Applications" at bounding box center [232, 185] width 126 height 42
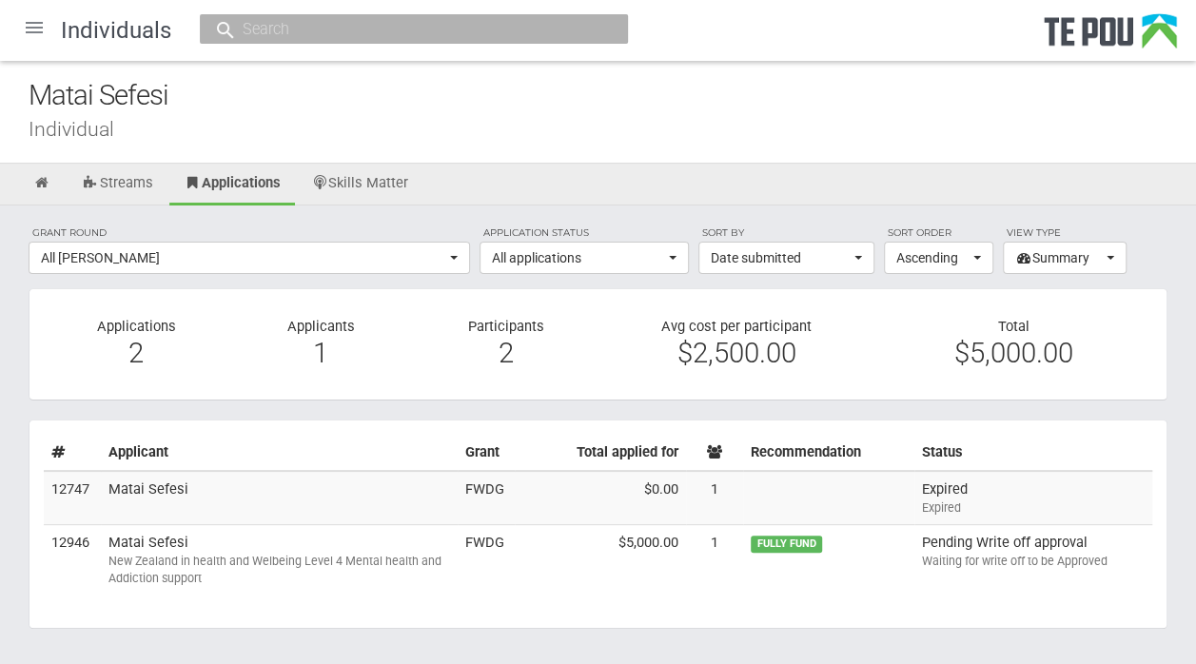
click at [168, 539] on td "Matai Sefesi [GEOGRAPHIC_DATA] in health and Welbeing Level 4 Mental health and…" at bounding box center [279, 558] width 357 height 69
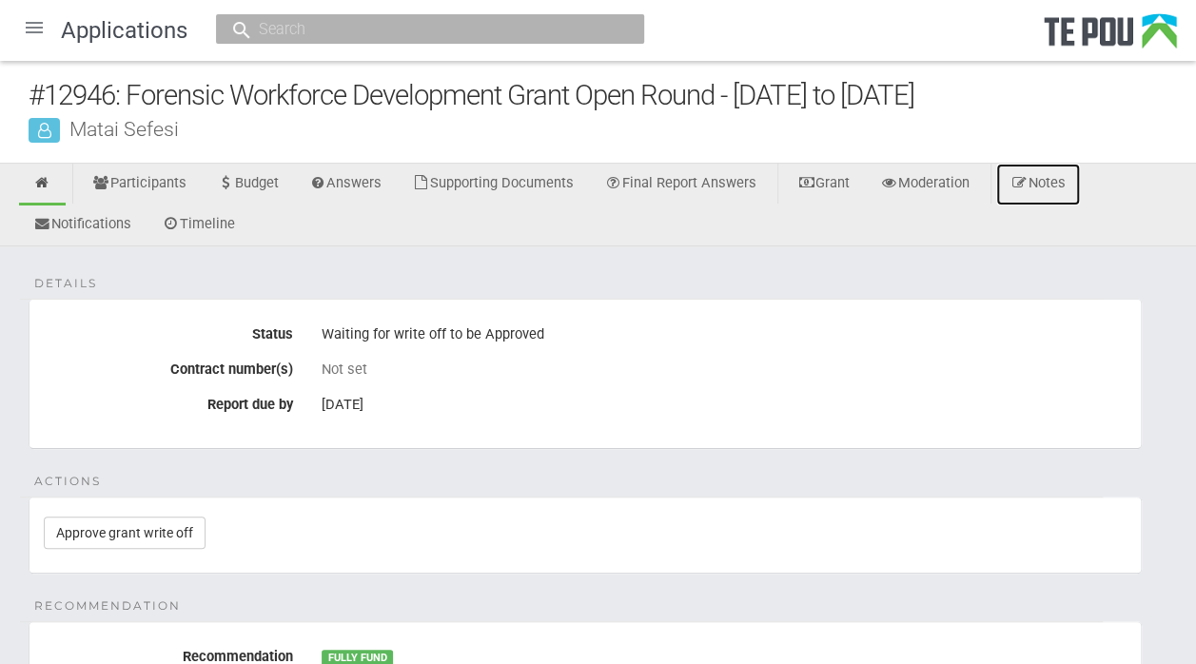
click at [1060, 184] on link "Notes" at bounding box center [1038, 185] width 84 height 42
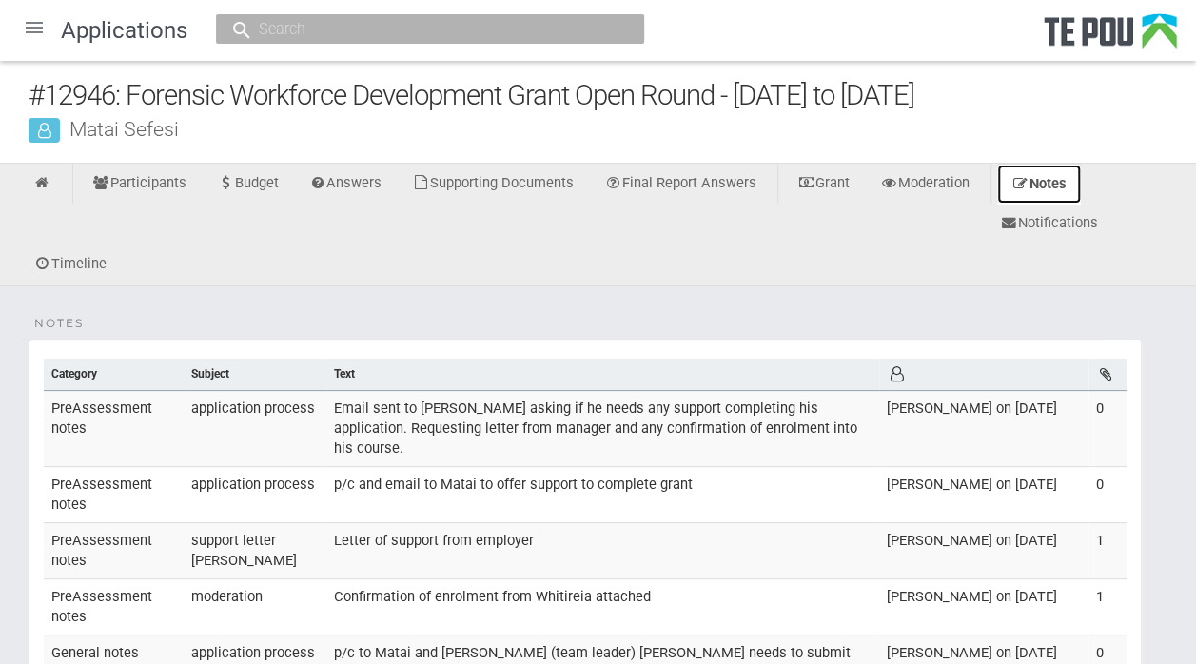
click at [1080, 184] on link "Notes" at bounding box center [1039, 184] width 86 height 41
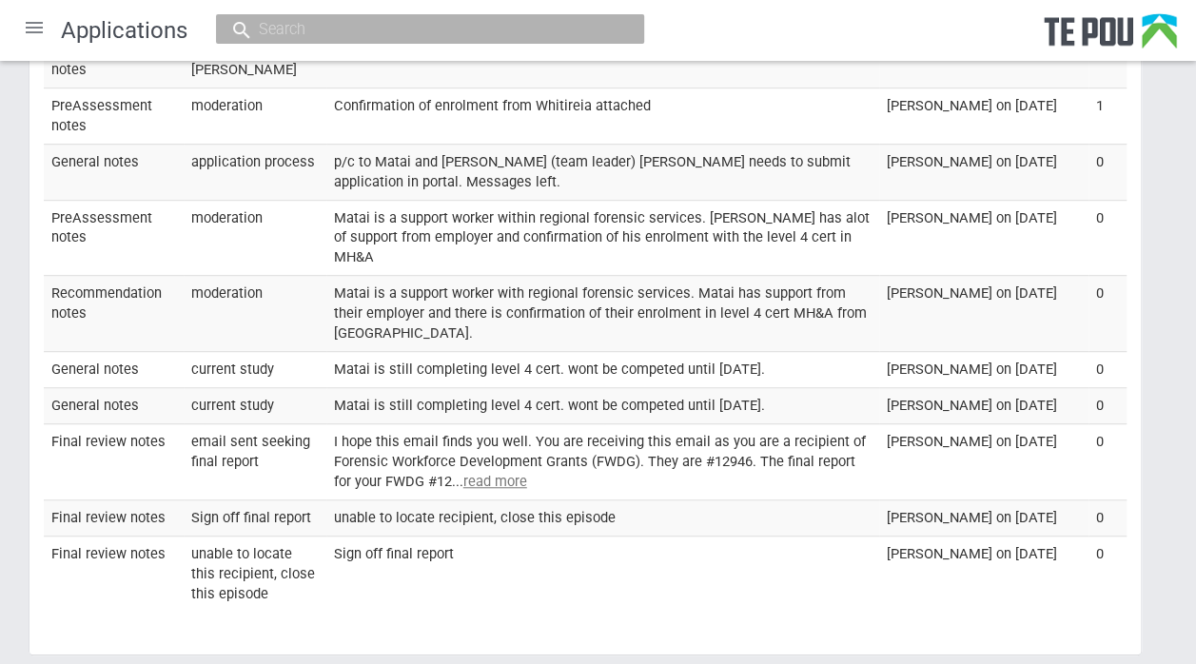
scroll to position [503, 0]
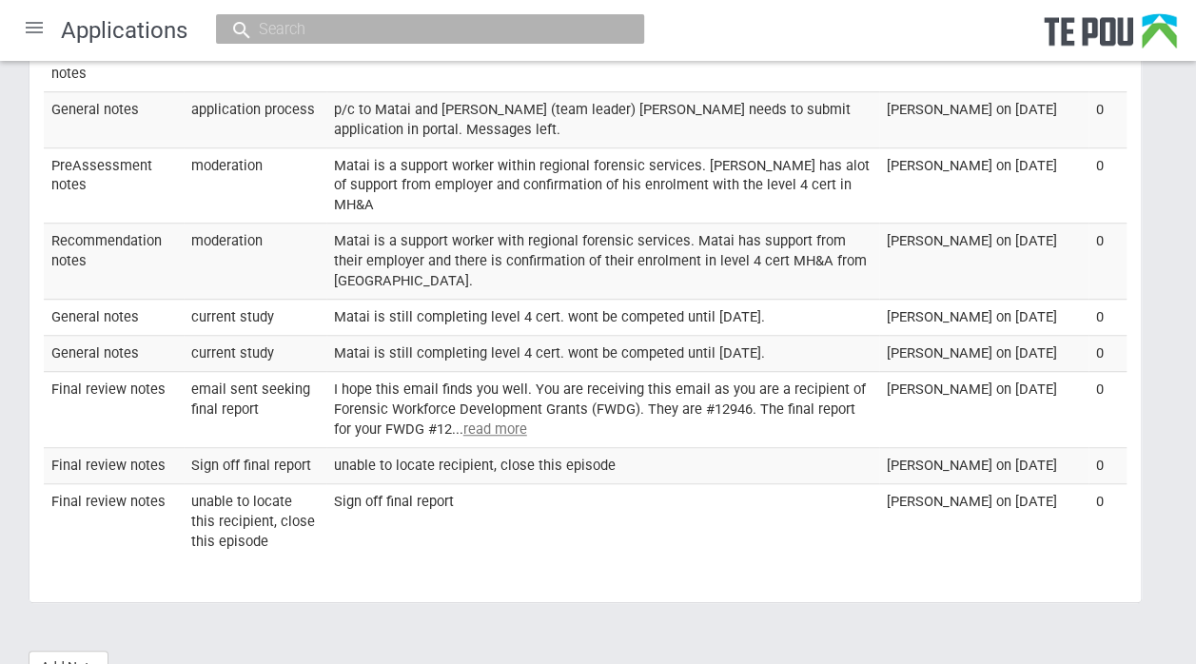
click at [226, 522] on td "unable to locate this recipient, close this episode" at bounding box center [255, 520] width 143 height 75
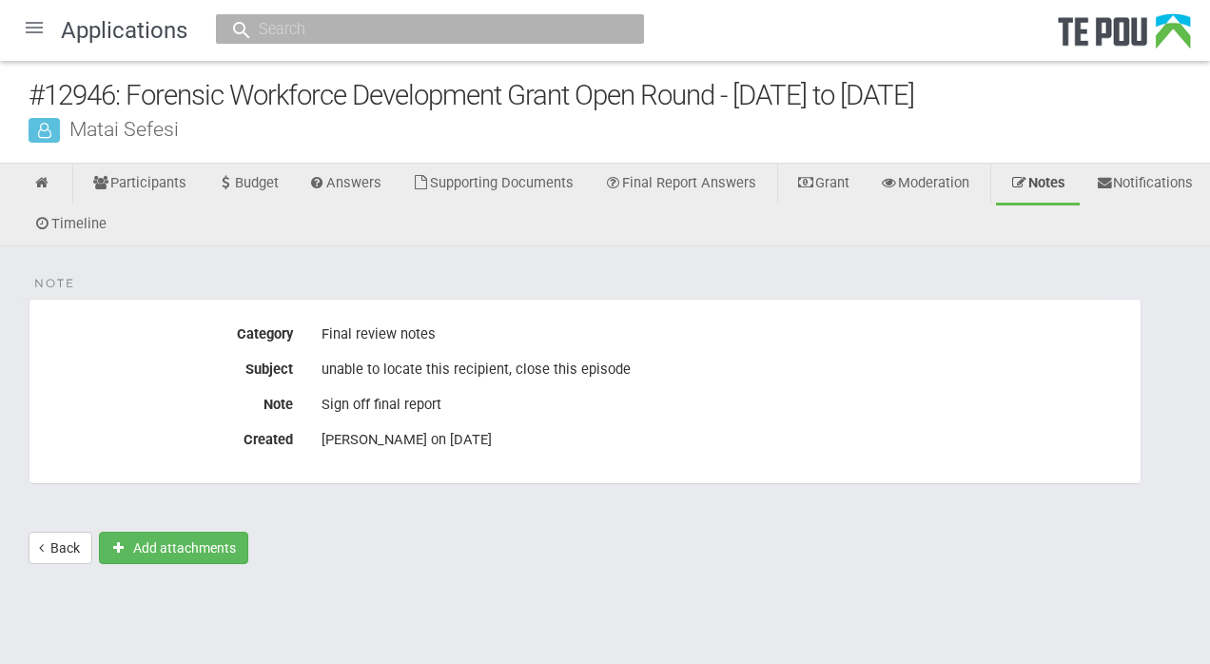
click at [542, 540] on div "Note Category Final review notes Subject unable to locate this recipient, close…" at bounding box center [605, 414] width 1210 height 337
click at [1082, 206] on link "Notifications" at bounding box center [1145, 185] width 127 height 42
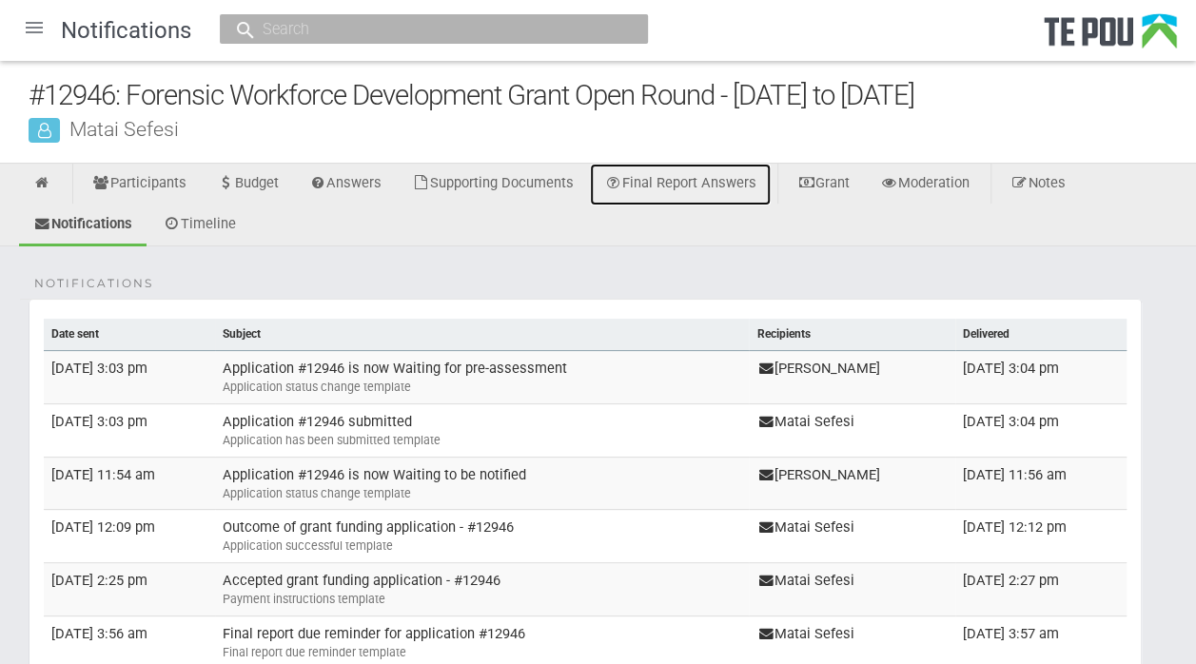
click at [686, 176] on link "Final Report Answers" at bounding box center [680, 185] width 181 height 42
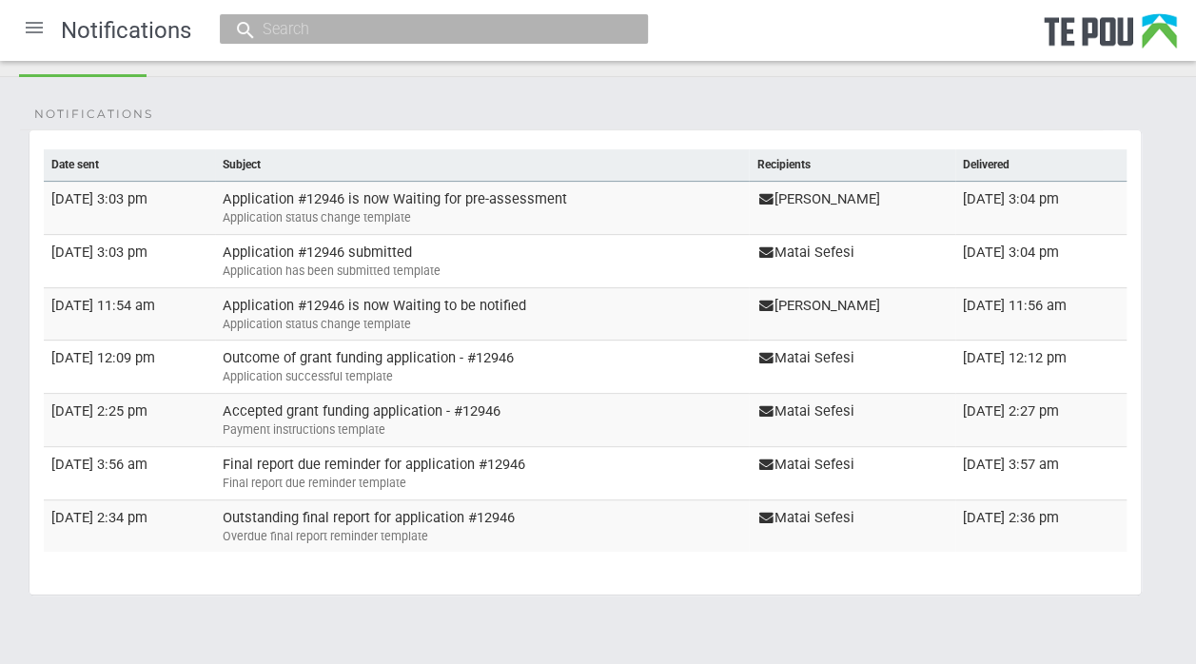
scroll to position [171, 0]
click at [291, 520] on td "Outstanding final report for application #12946 Overdue final report reminder t…" at bounding box center [482, 524] width 534 height 52
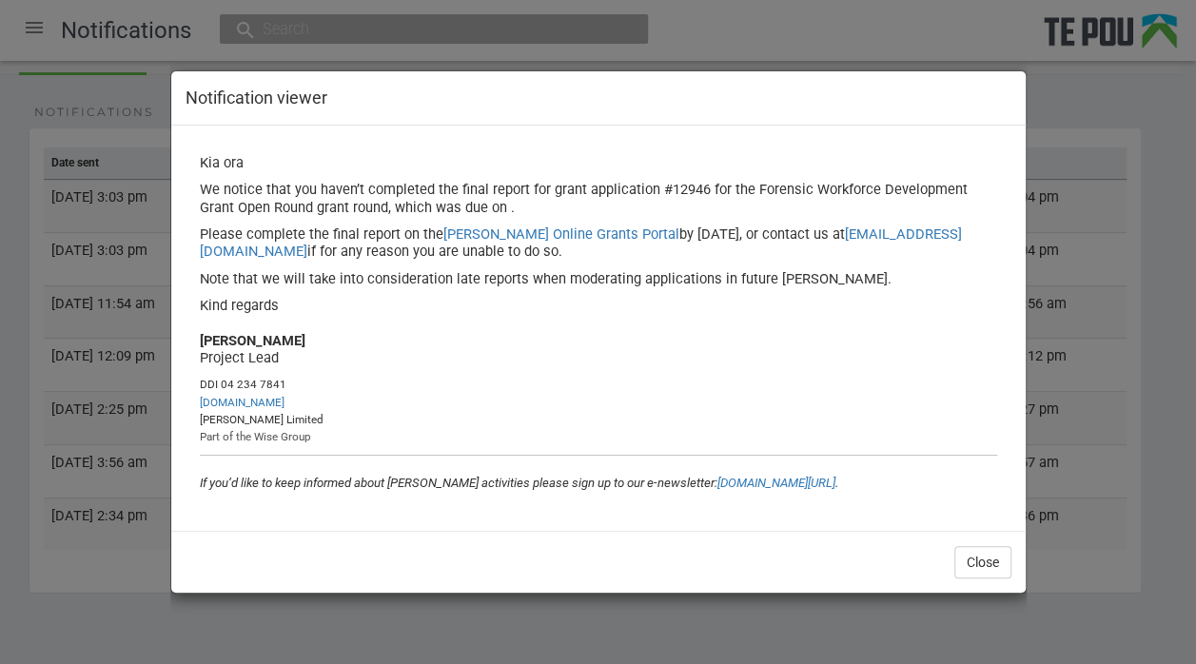
click at [744, 29] on div "Notification viewer Final report reminder Kia ora We notice that you haven’t co…" at bounding box center [598, 332] width 856 height 664
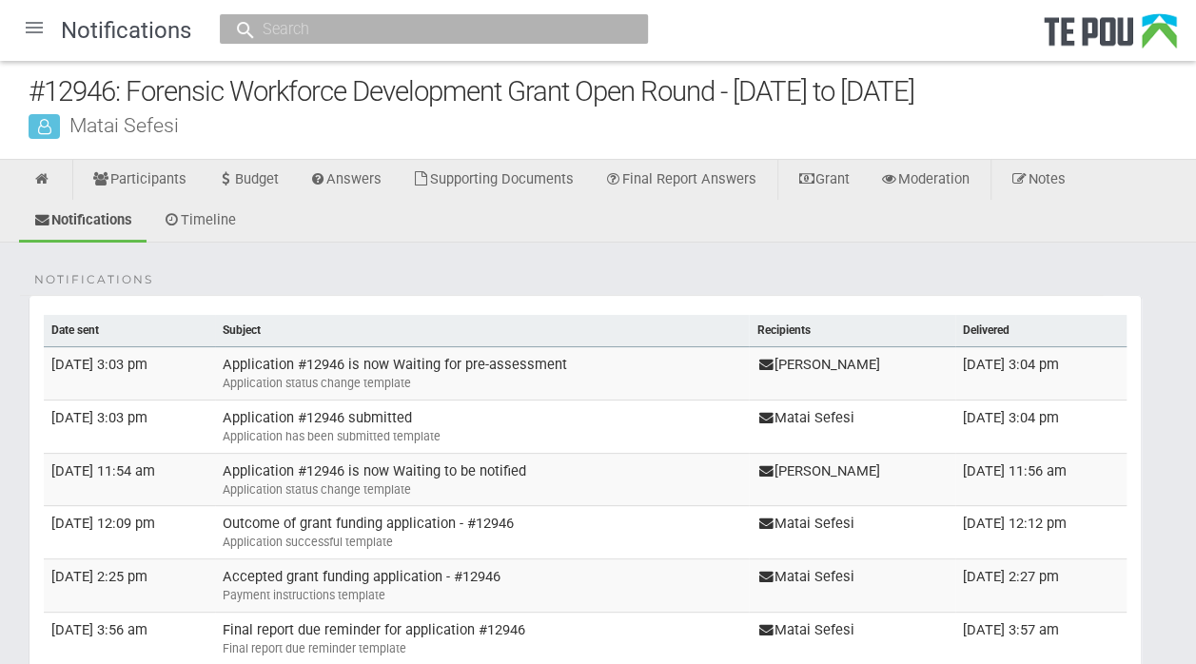
scroll to position [0, 0]
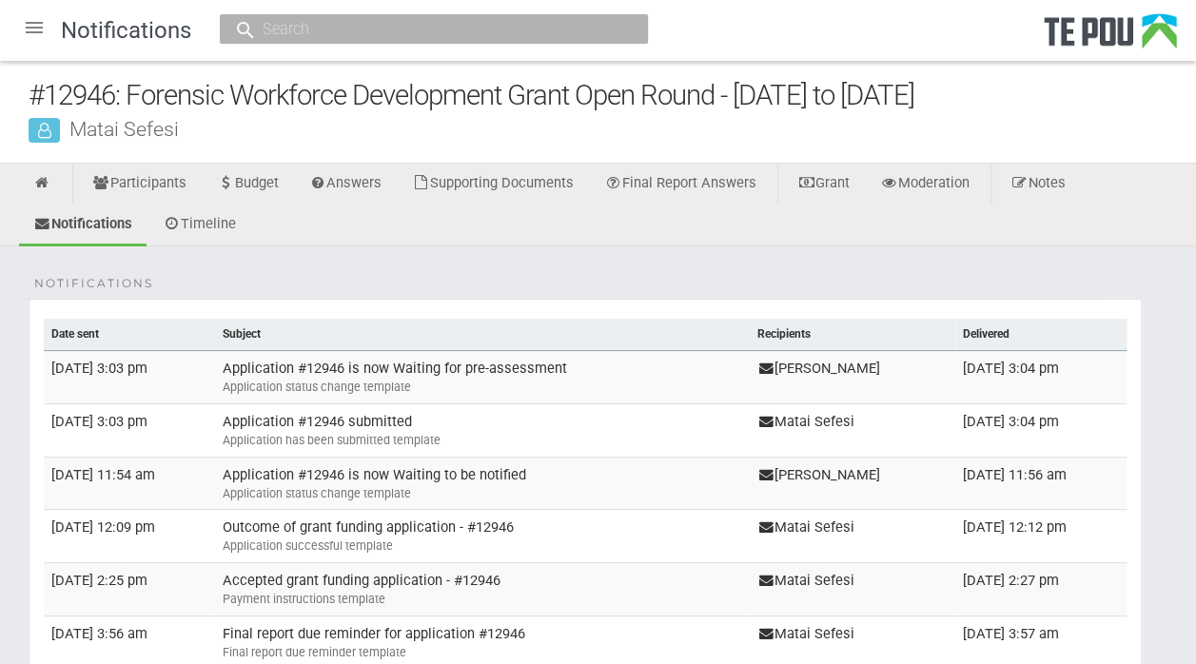
click at [32, 32] on div at bounding box center [34, 28] width 46 height 46
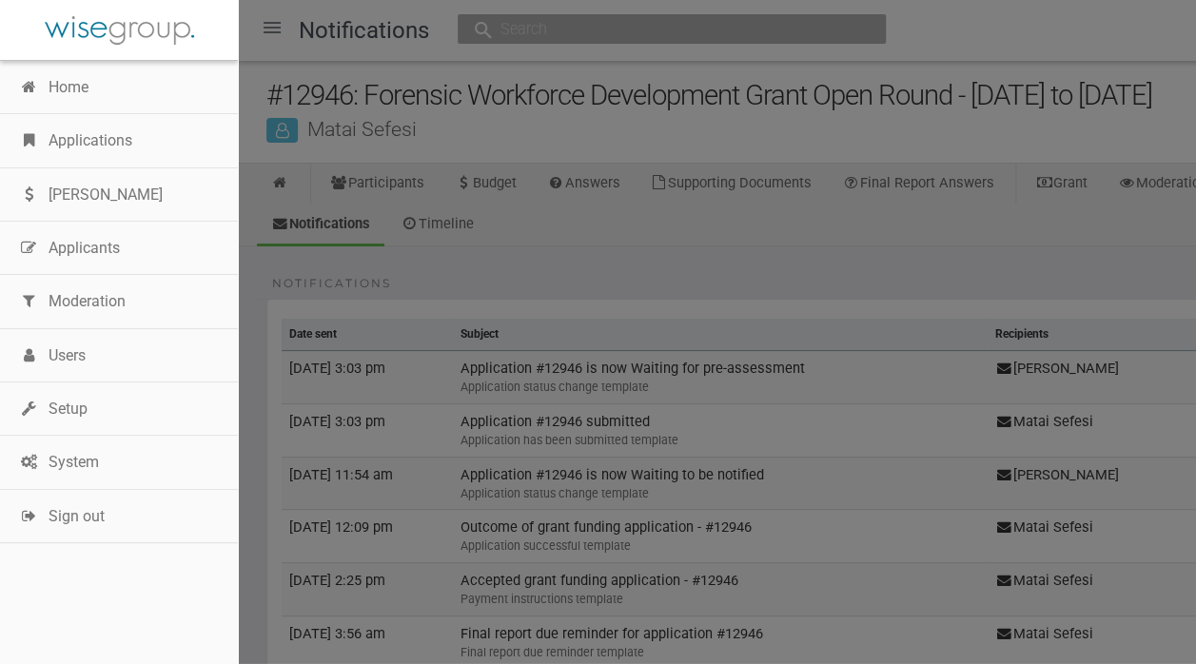
click at [69, 145] on link "Applications" at bounding box center [119, 140] width 238 height 53
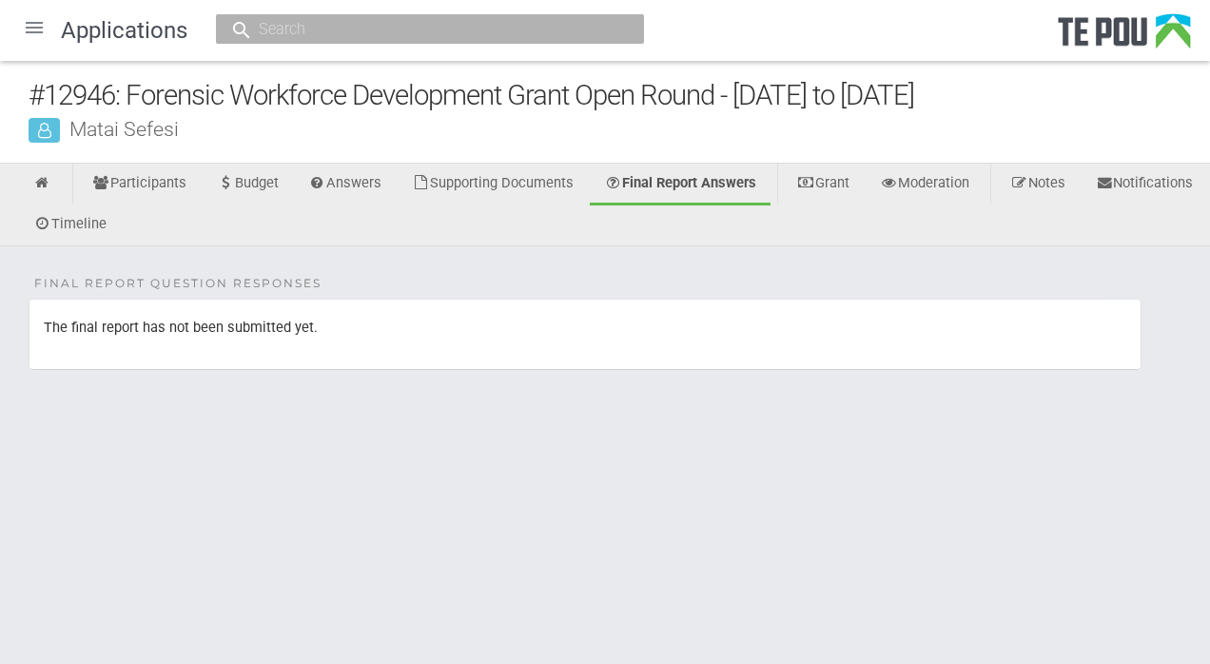
click at [482, 261] on div "Final Report Question Responses The final report has not been submitted yet." at bounding box center [605, 341] width 1210 height 190
click at [434, 221] on ul "Participants Budget Answers Supporting Documents Final Report Answers Grant Mod…" at bounding box center [605, 205] width 1210 height 83
drag, startPoint x: 1054, startPoint y: 172, endPoint x: 304, endPoint y: 25, distance: 765.1
click at [304, 25] on input "text" at bounding box center [420, 29] width 335 height 20
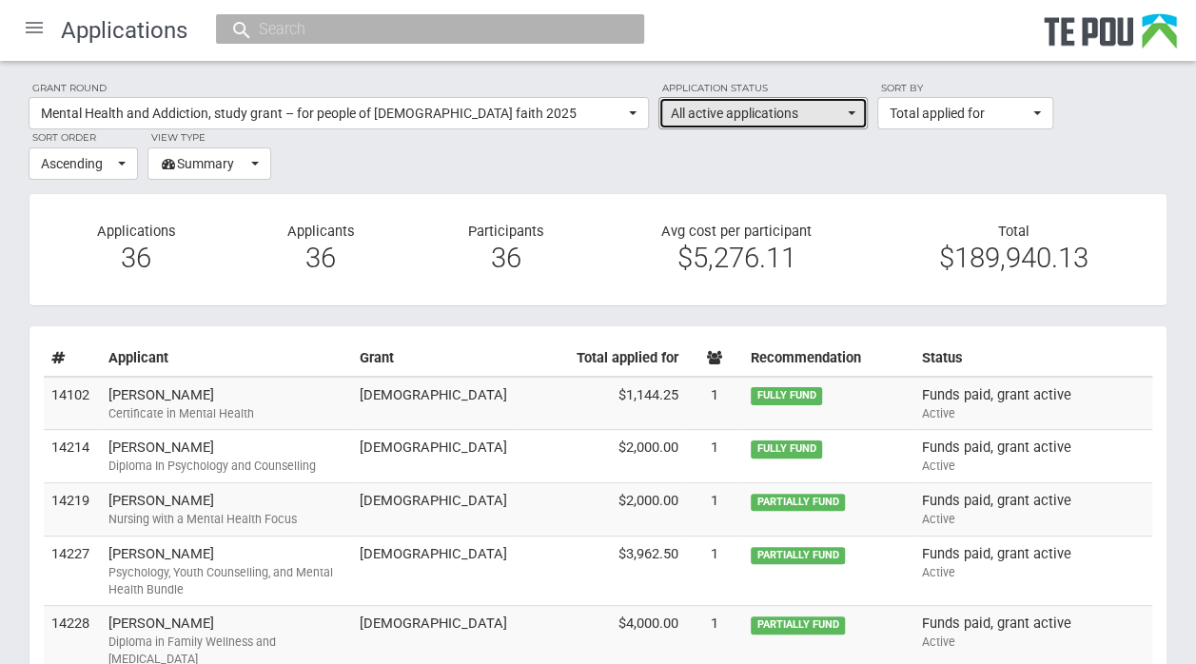
click at [852, 113] on span "button" at bounding box center [852, 113] width 8 height 4
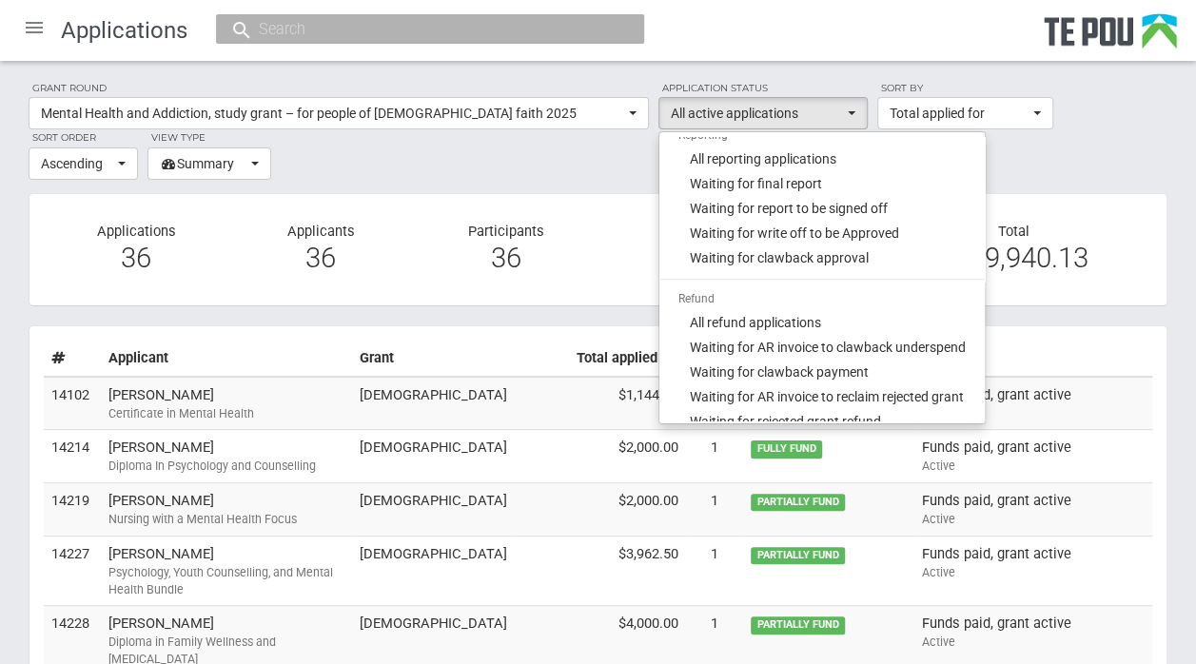
scroll to position [813, 0]
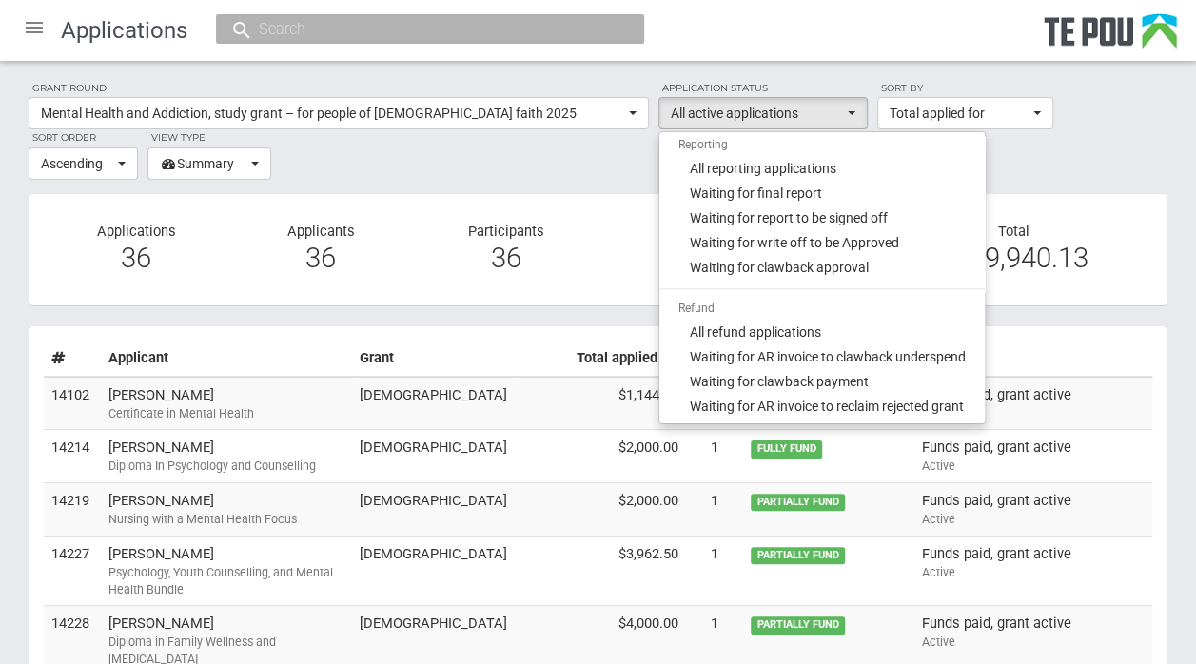
click at [1094, 155] on section "Grant round Mental Health and Addiction, study grant – for people of [DEMOGRAPH…" at bounding box center [598, 130] width 1139 height 100
